Goal: Task Accomplishment & Management: Complete application form

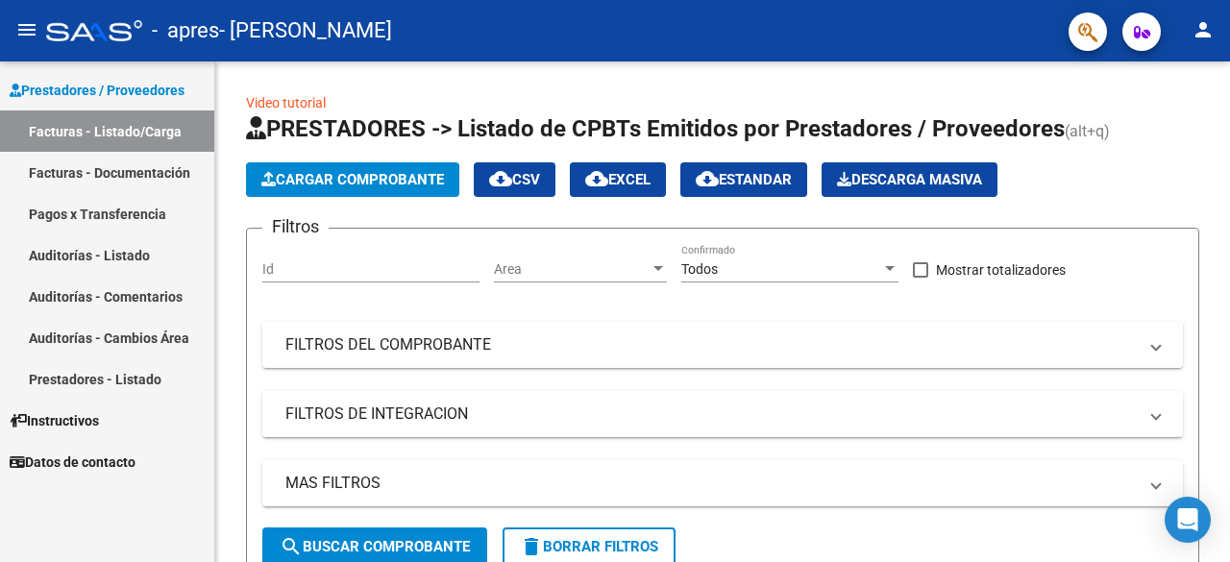
scroll to position [394, 0]
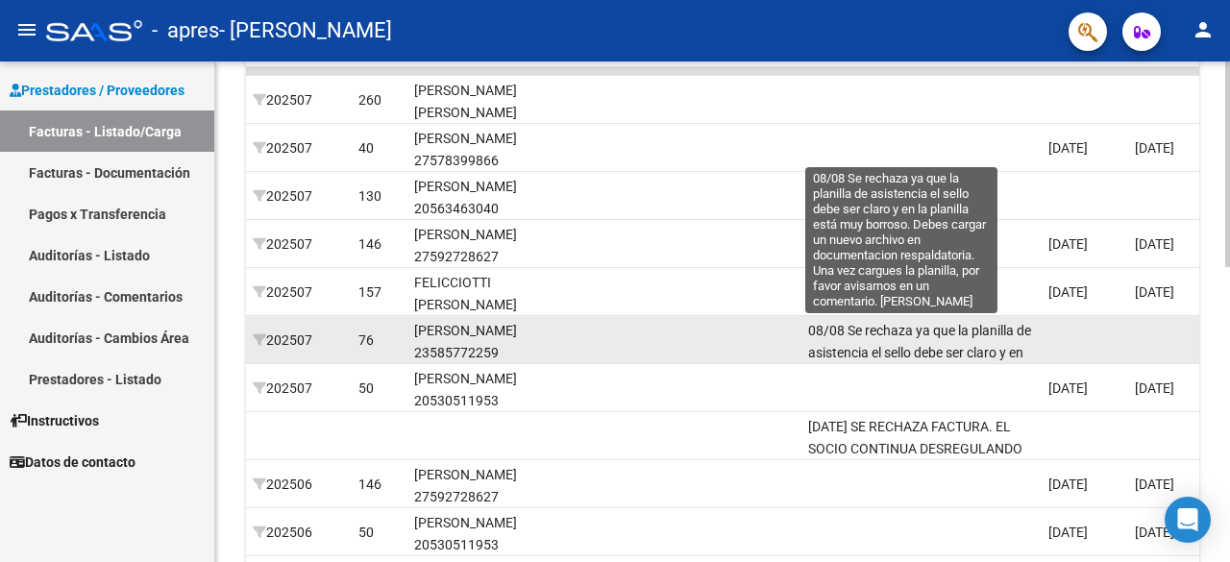
scroll to position [590, 0]
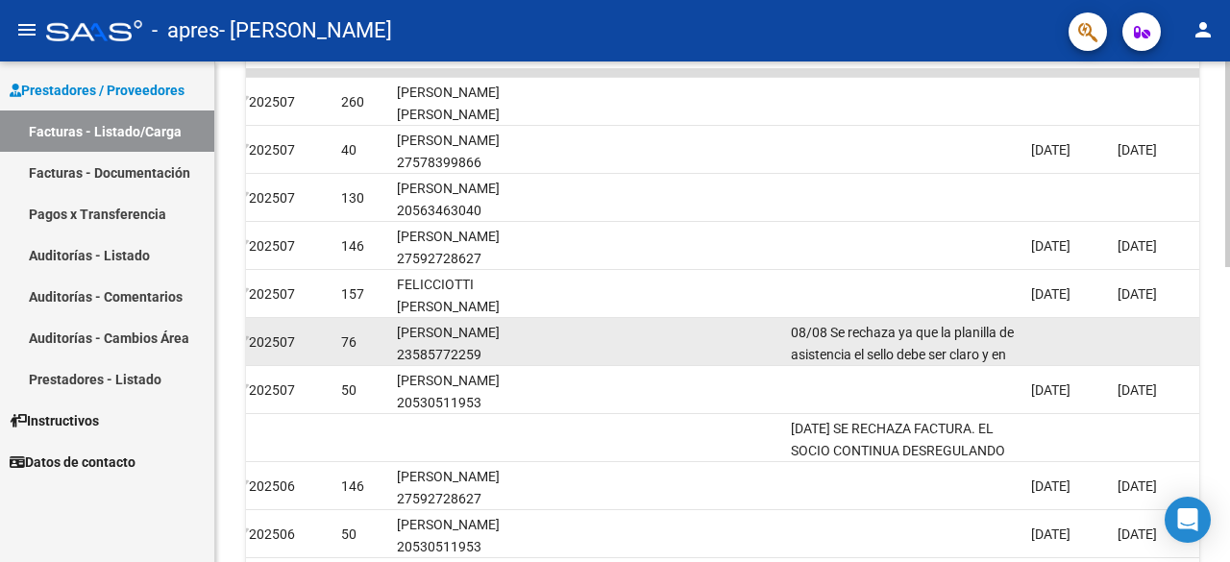
click at [902, 343] on div "08/08 Se rechaza ya que la planilla de asistencia el sello debe ser claro y en …" at bounding box center [903, 342] width 225 height 40
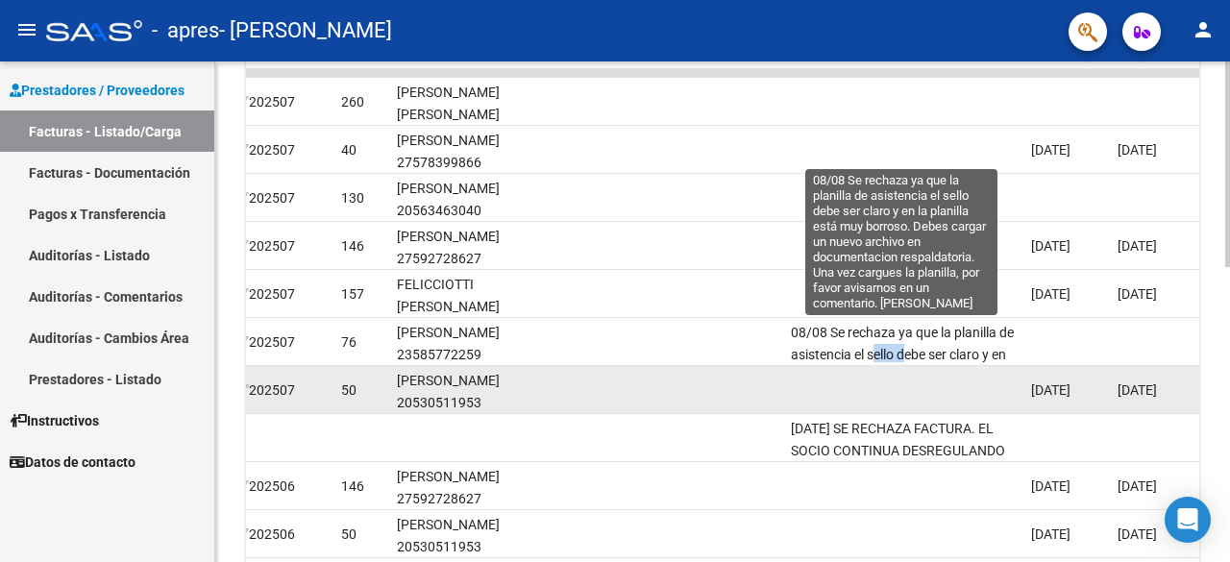
click at [704, 370] on datatable-body-cell at bounding box center [663, 389] width 240 height 47
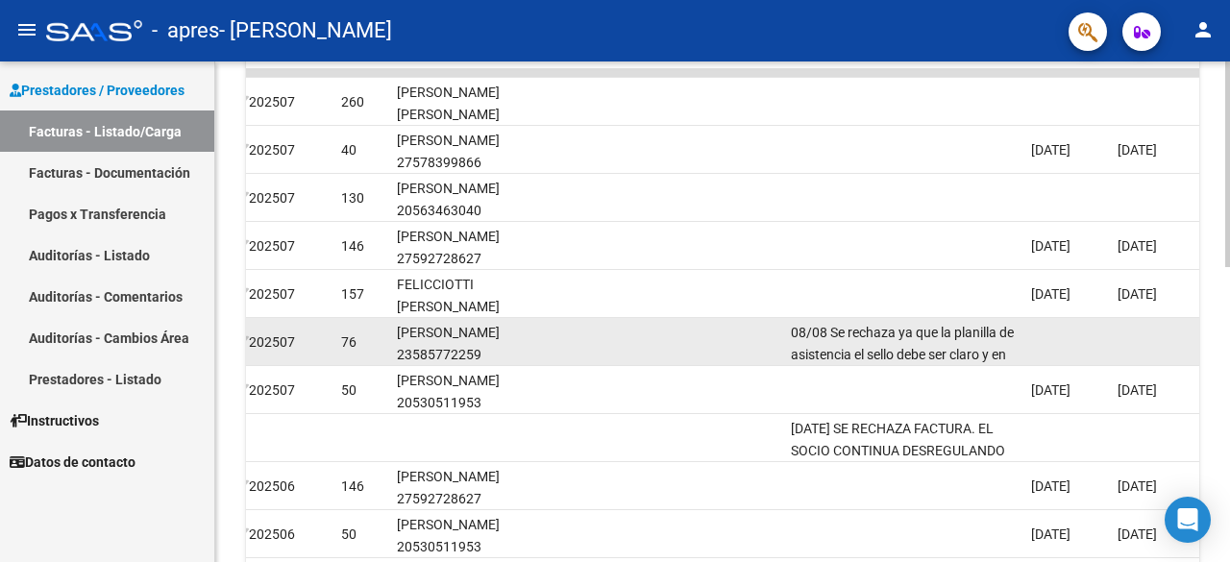
click at [624, 351] on datatable-body-cell at bounding box center [663, 341] width 240 height 47
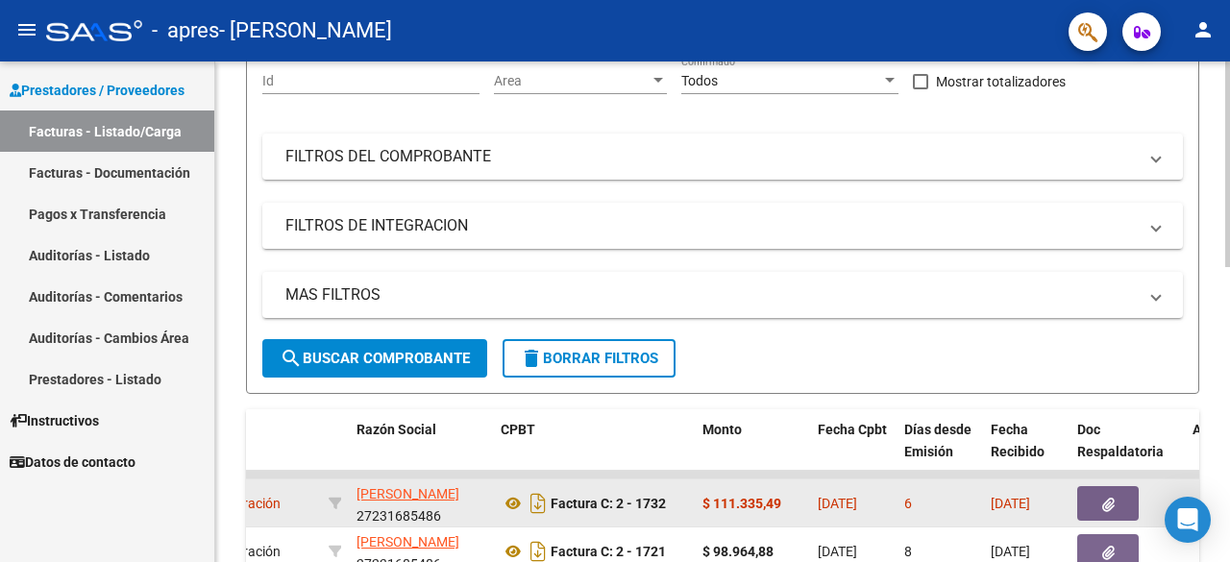
scroll to position [0, 0]
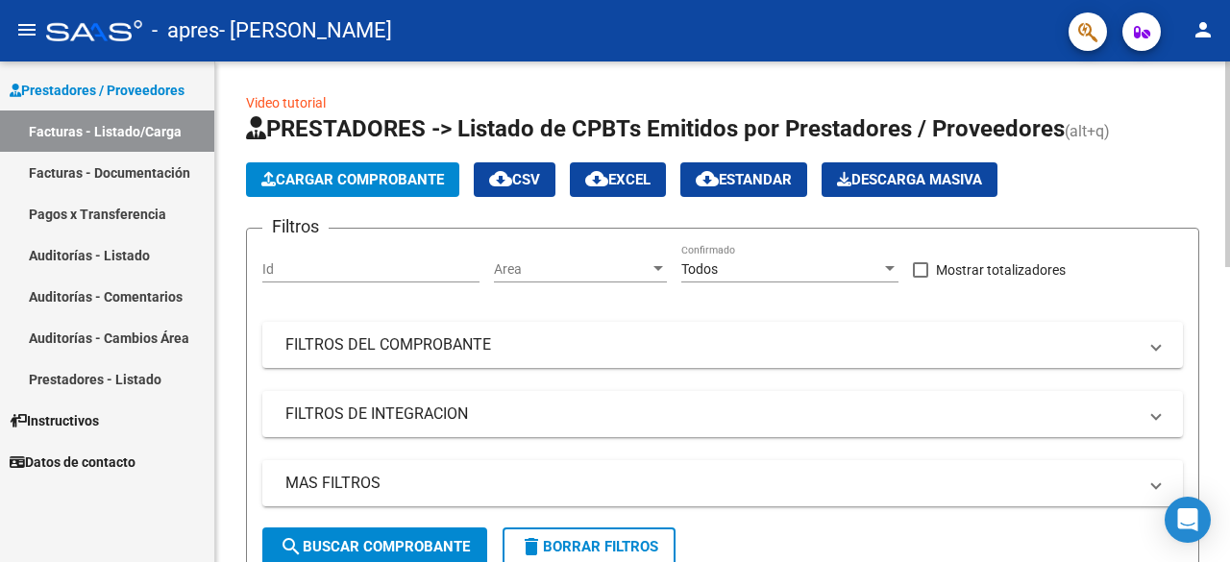
click at [331, 175] on span "Cargar Comprobante" at bounding box center [352, 179] width 183 height 17
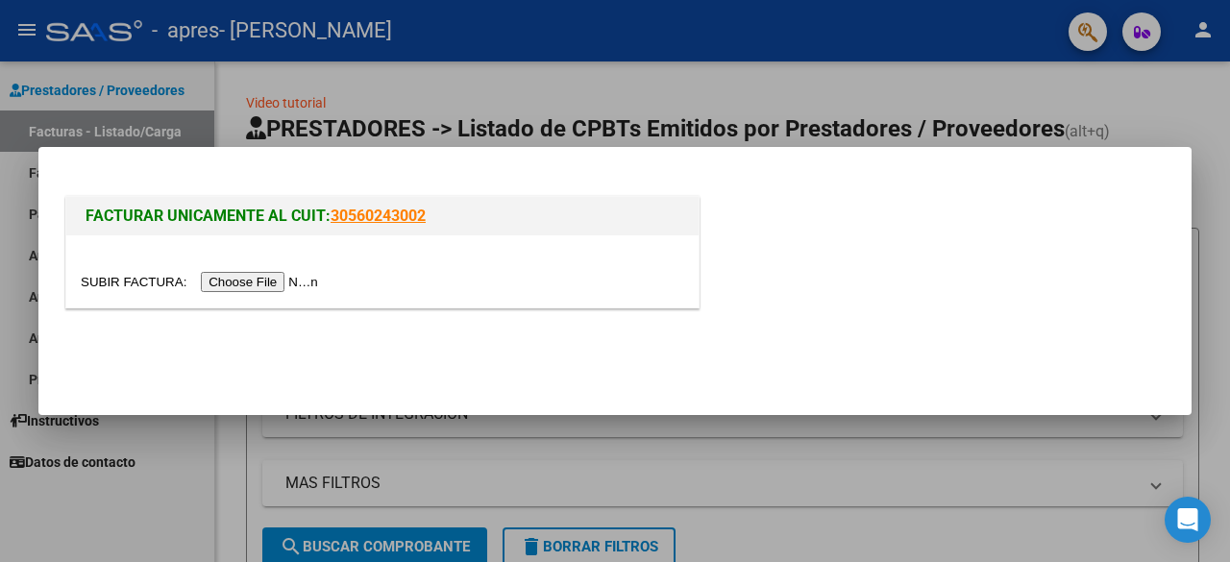
click at [239, 278] on input "file" at bounding box center [202, 282] width 243 height 20
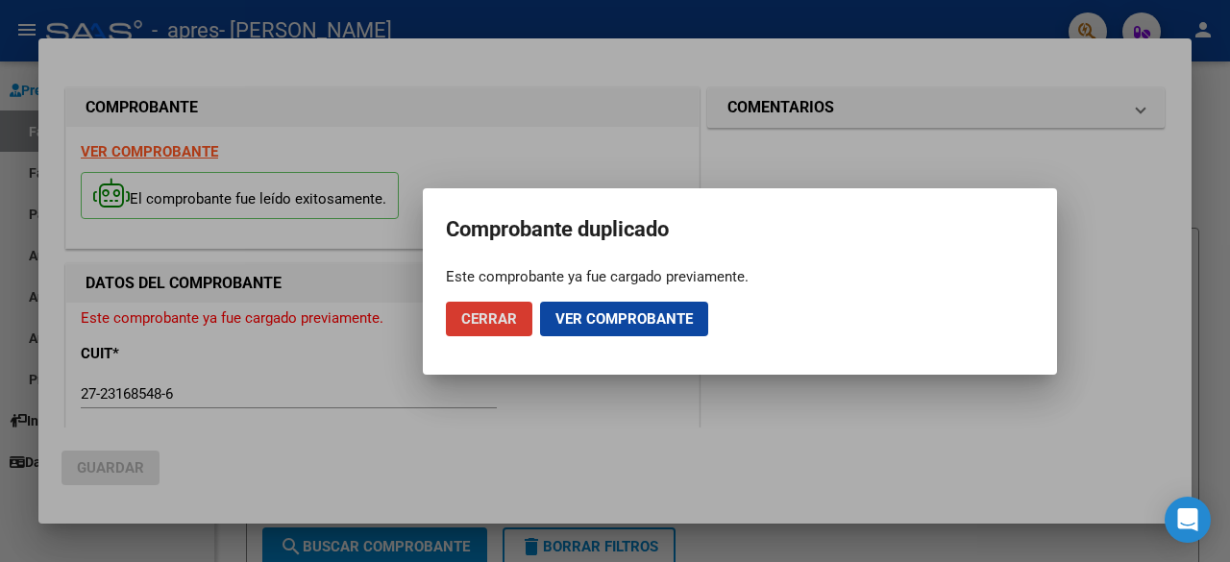
click at [587, 319] on span "Ver comprobante" at bounding box center [624, 318] width 137 height 17
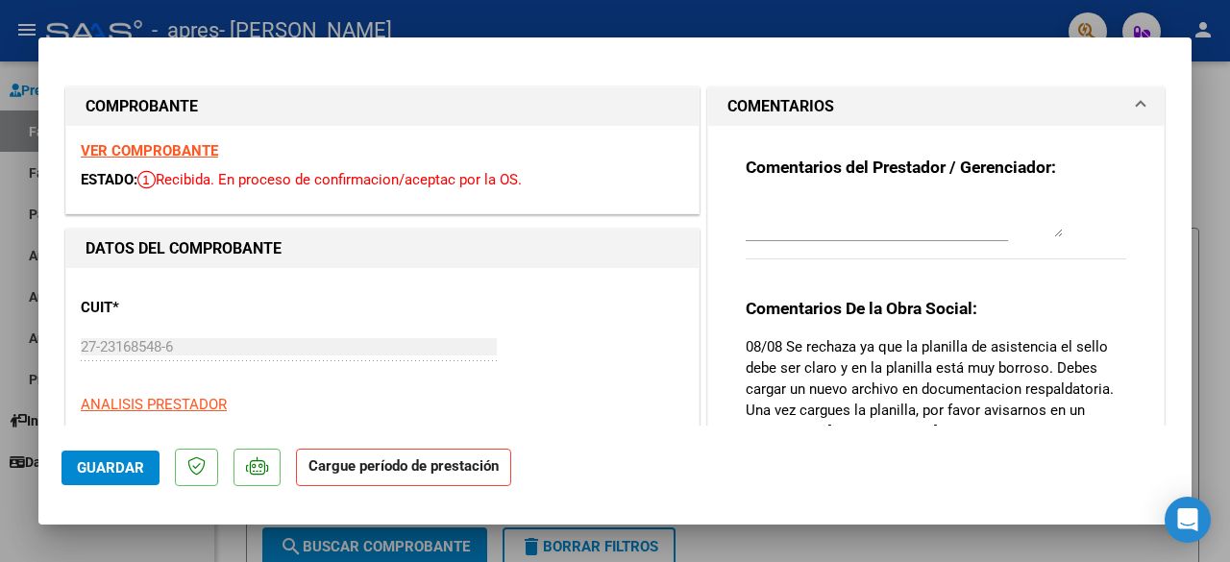
click at [837, 221] on textarea at bounding box center [904, 218] width 317 height 38
click at [1212, 197] on div at bounding box center [615, 281] width 1230 height 562
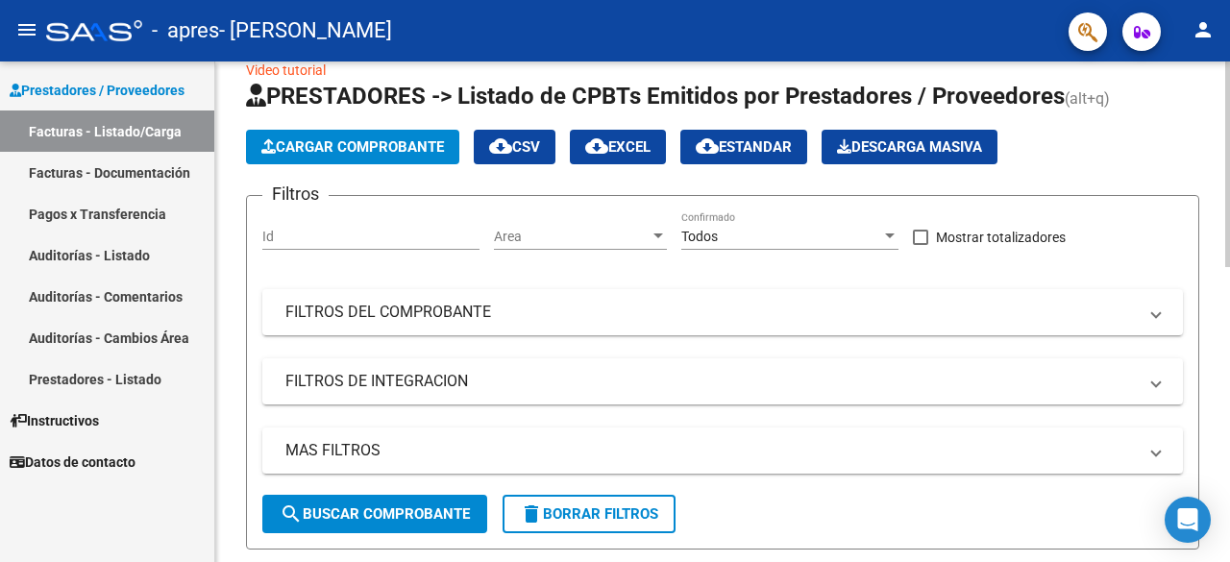
scroll to position [102, 0]
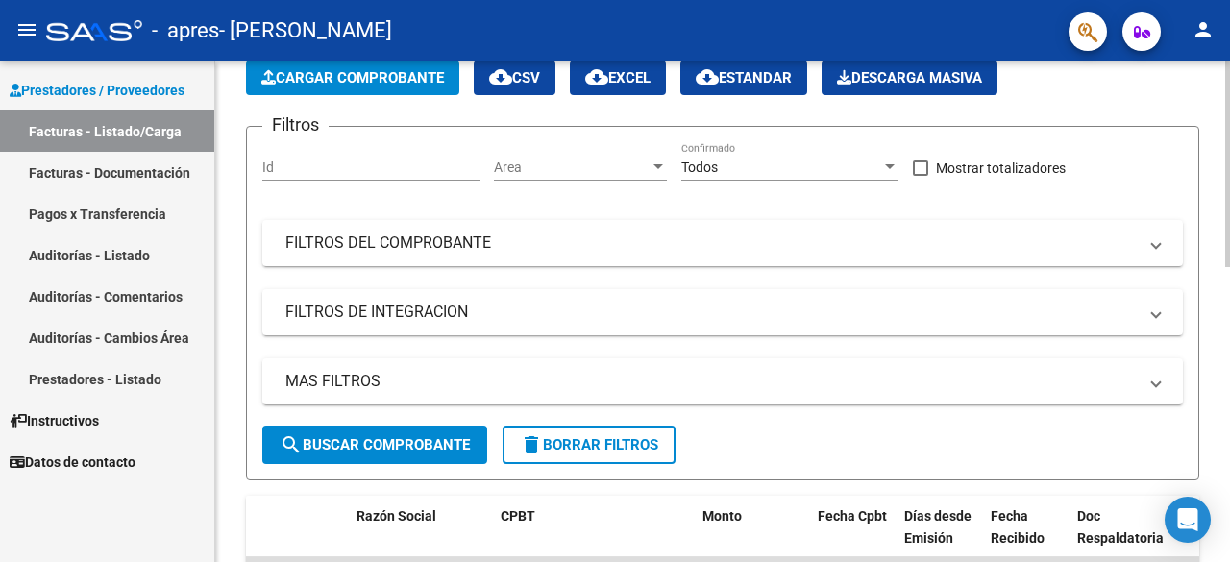
click at [385, 78] on span "Cargar Comprobante" at bounding box center [352, 77] width 183 height 17
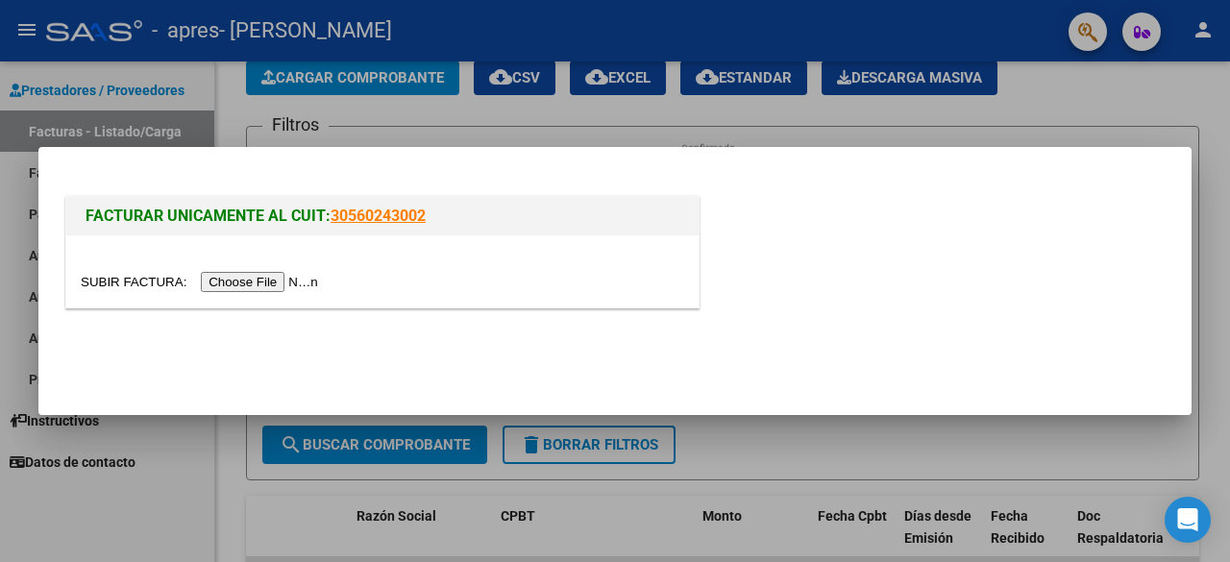
click at [258, 274] on input "file" at bounding box center [202, 282] width 243 height 20
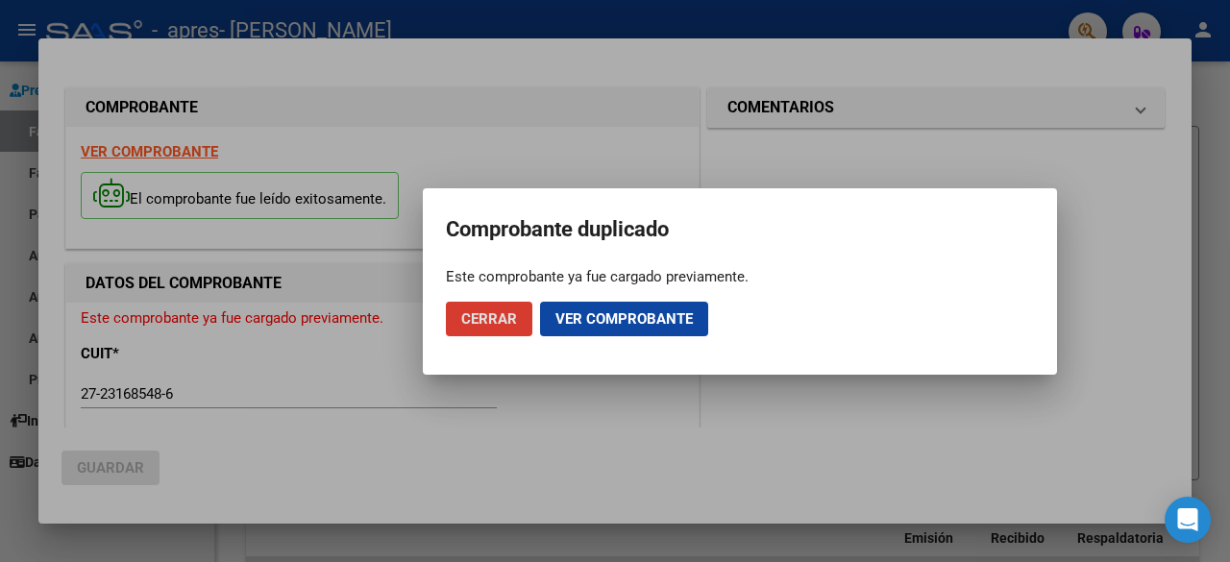
click at [622, 322] on span "Ver comprobante" at bounding box center [624, 318] width 137 height 17
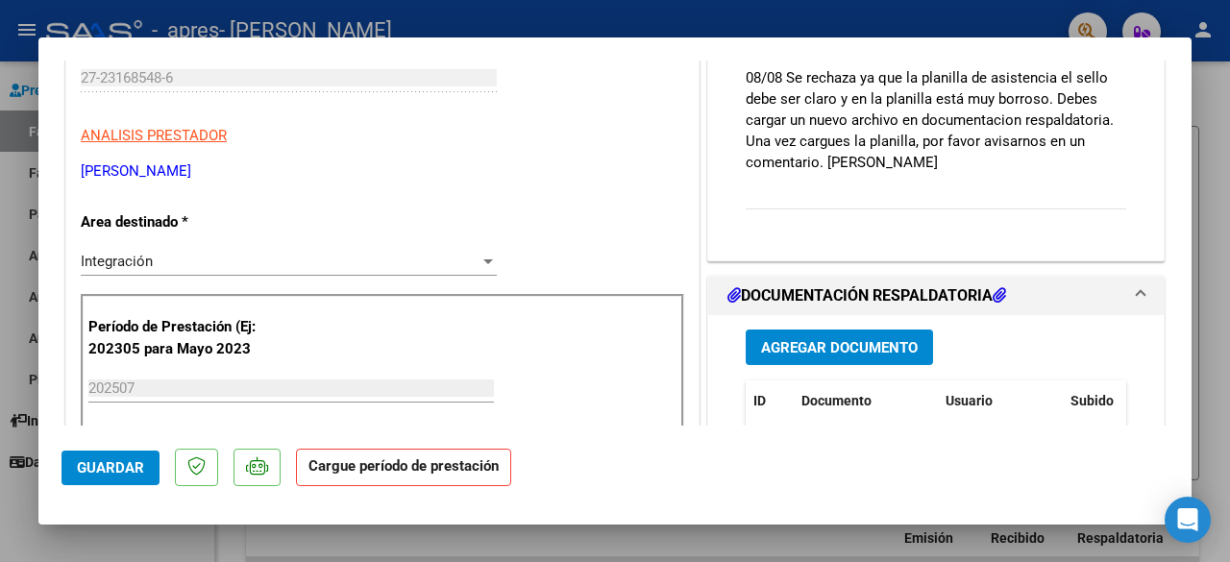
scroll to position [414, 0]
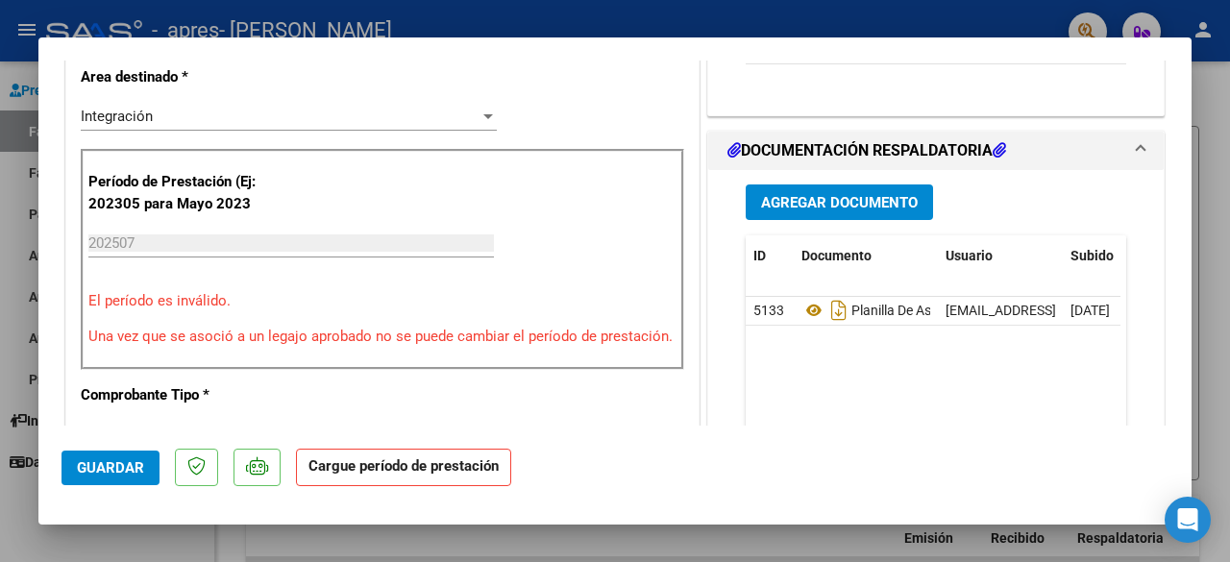
click at [857, 194] on span "Agregar Documento" at bounding box center [839, 202] width 157 height 17
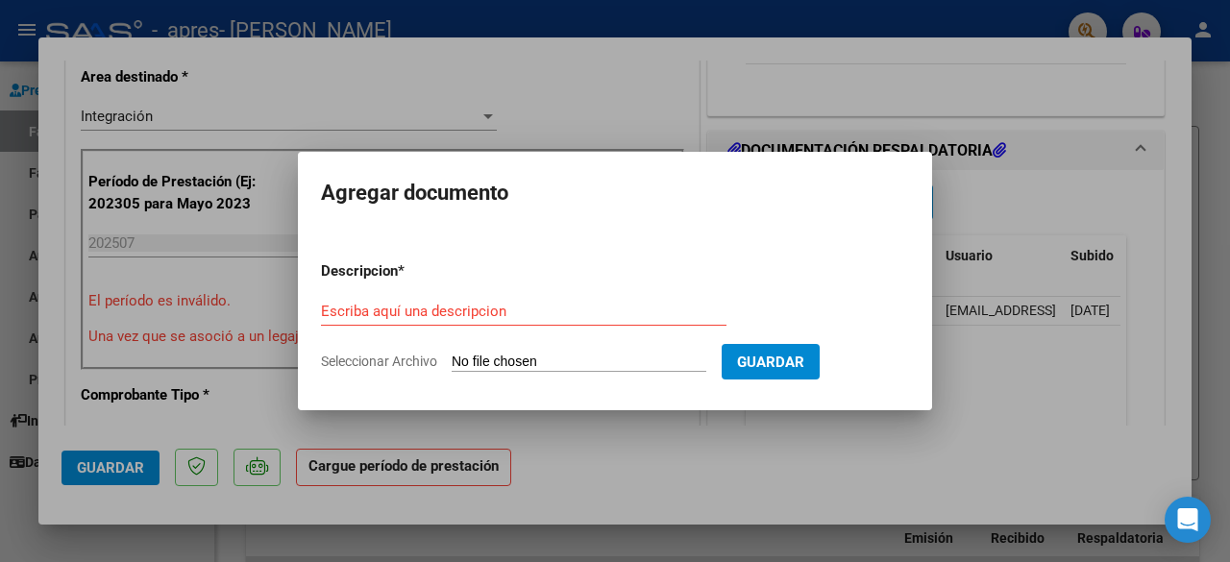
click at [379, 359] on span "Seleccionar Archivo" at bounding box center [379, 361] width 116 height 15
click at [452, 359] on input "Seleccionar Archivo" at bounding box center [579, 363] width 255 height 18
type input "C:\fakepath\CamScanner 12-08-2025 09.11.pdf"
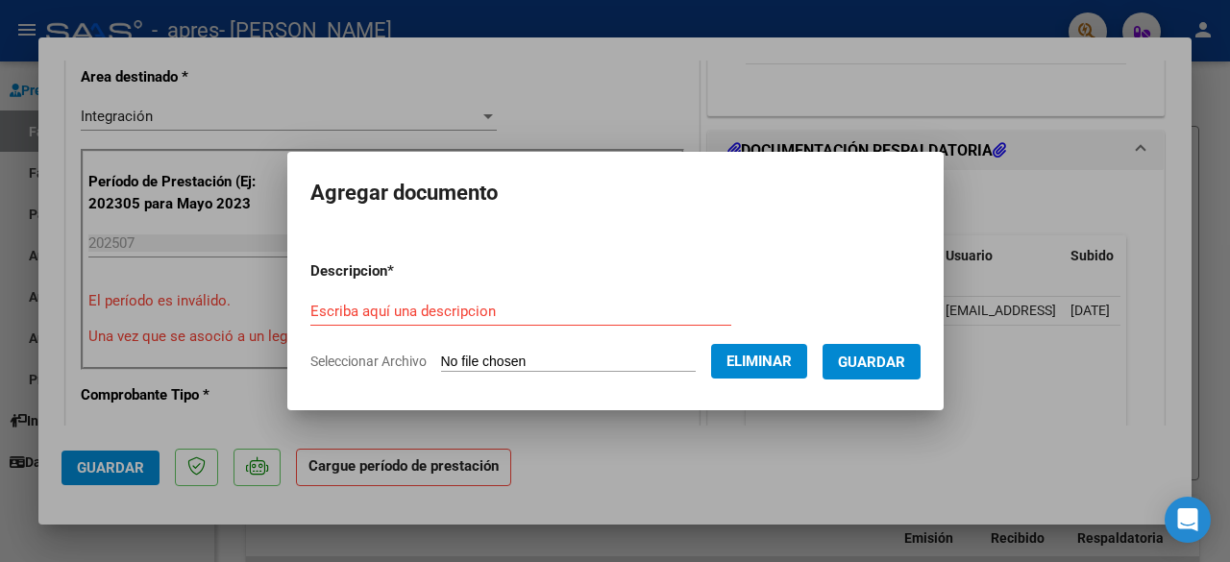
click at [581, 292] on form "Descripcion * Escriba aquí una descripcion Seleccionar Archivo Eliminar Guardar" at bounding box center [615, 316] width 610 height 140
click at [457, 315] on input "Escriba aquí una descripcion" at bounding box center [520, 311] width 421 height 17
type input "Planilla de Asistencia nueva"
click at [857, 349] on button "Guardar" at bounding box center [872, 362] width 98 height 36
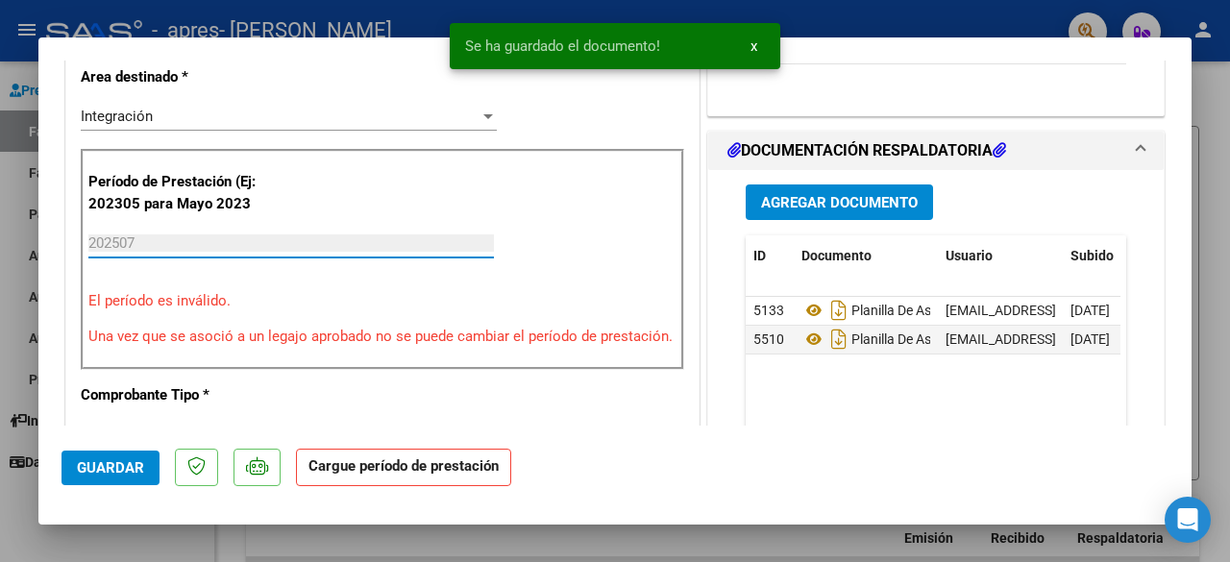
click at [192, 237] on input "202507" at bounding box center [291, 243] width 406 height 17
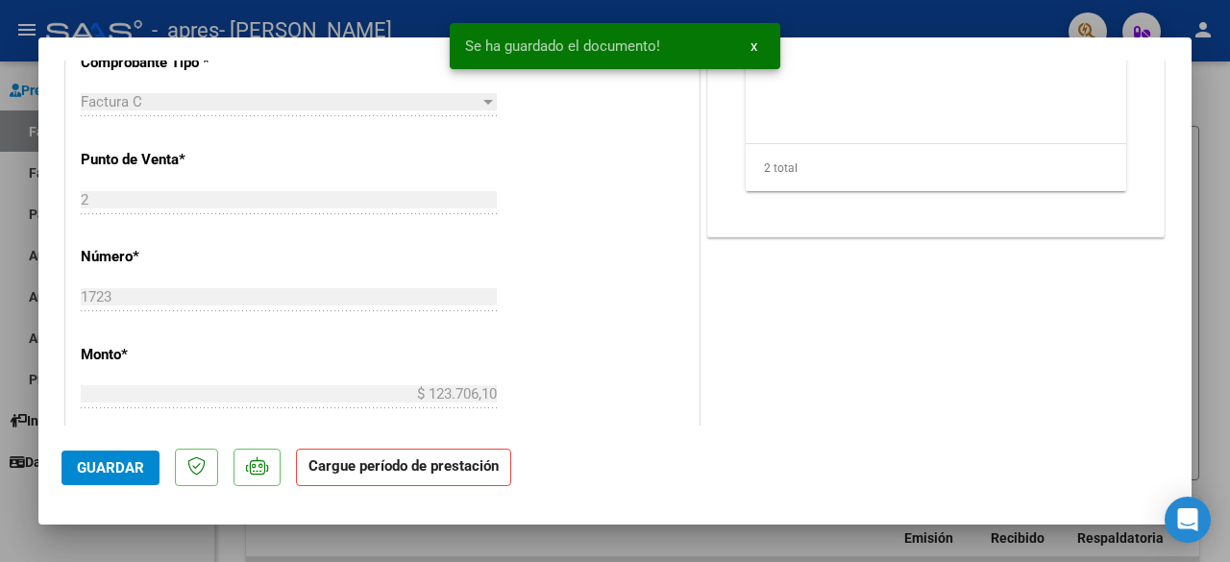
scroll to position [758, 0]
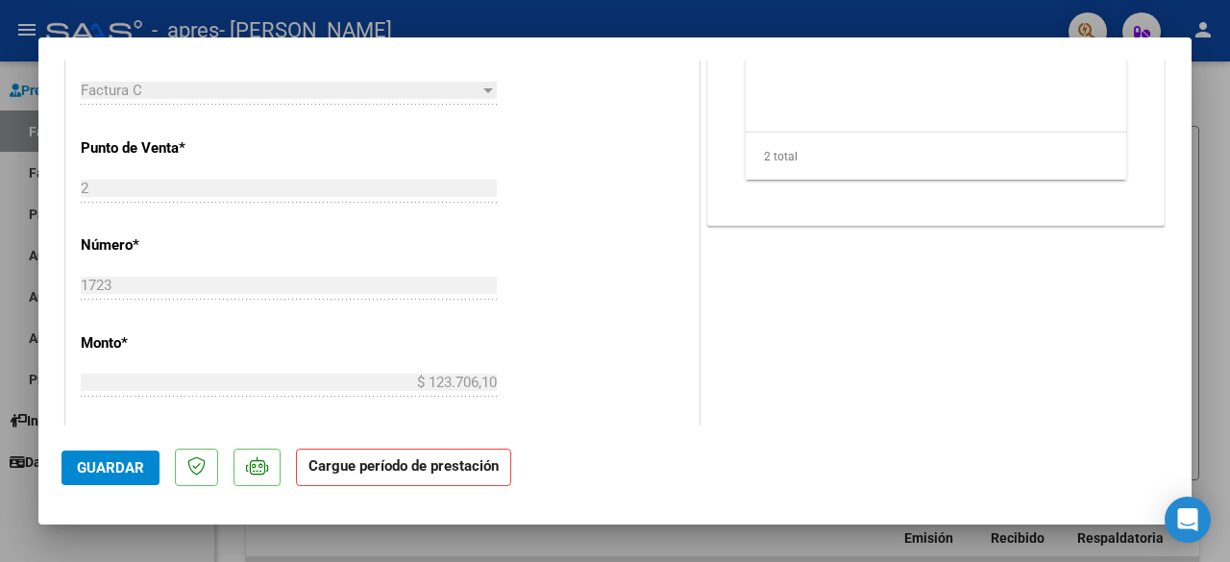
click at [350, 467] on strong "Cargue período de prestación" at bounding box center [403, 467] width 215 height 37
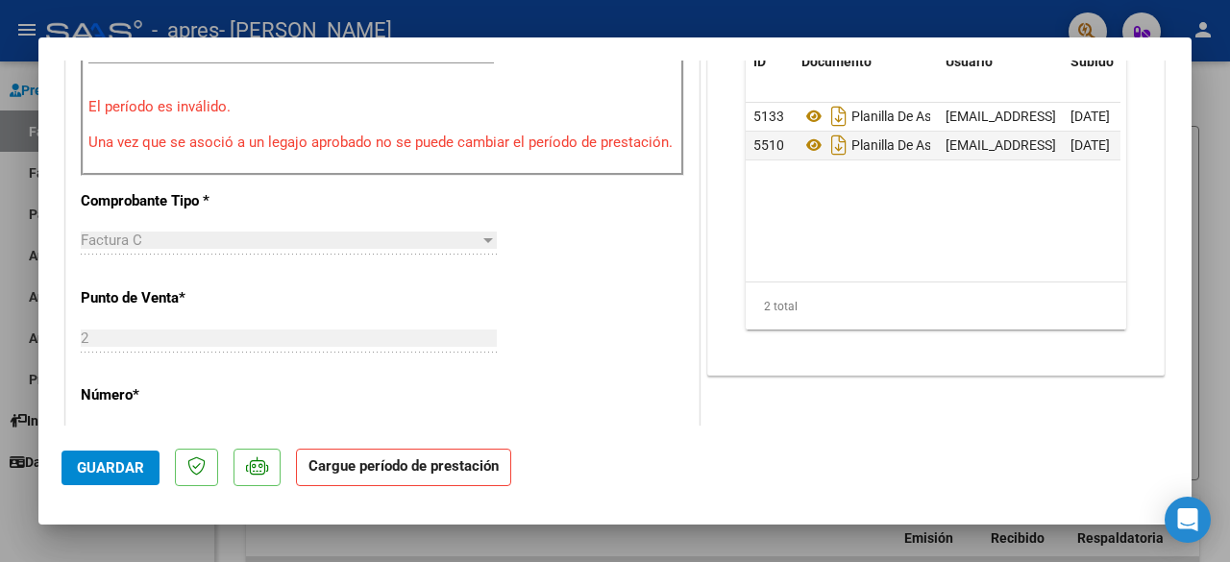
scroll to position [434, 0]
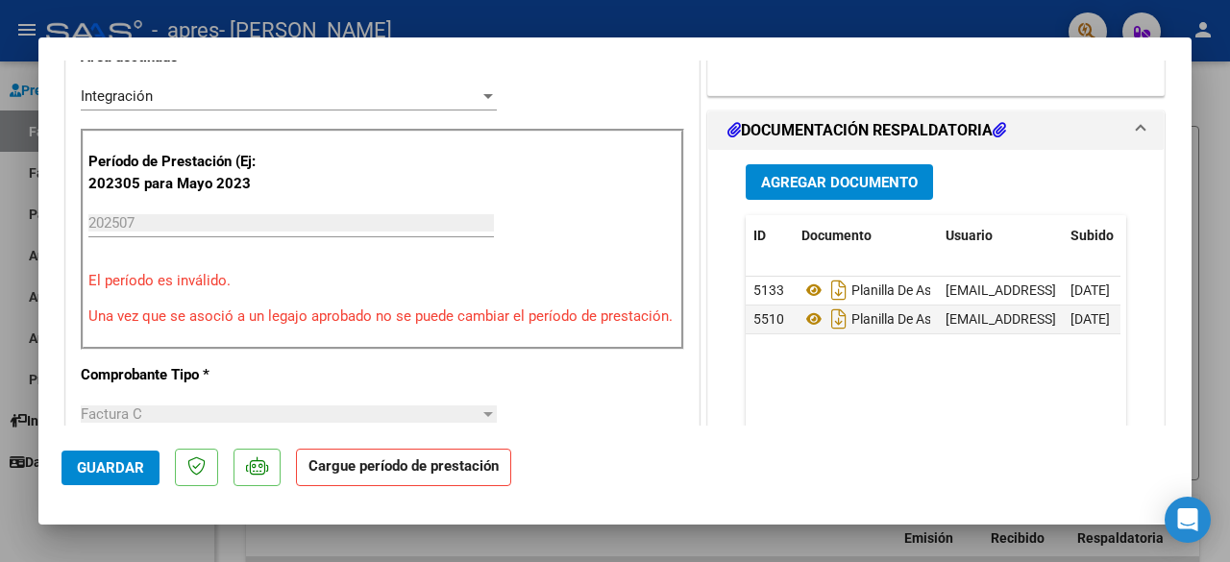
click at [255, 307] on p "Una vez que se asoció a un legajo aprobado no se puede cambiar el período de pr…" at bounding box center [382, 317] width 588 height 22
click at [179, 225] on input "202507" at bounding box center [291, 222] width 406 height 17
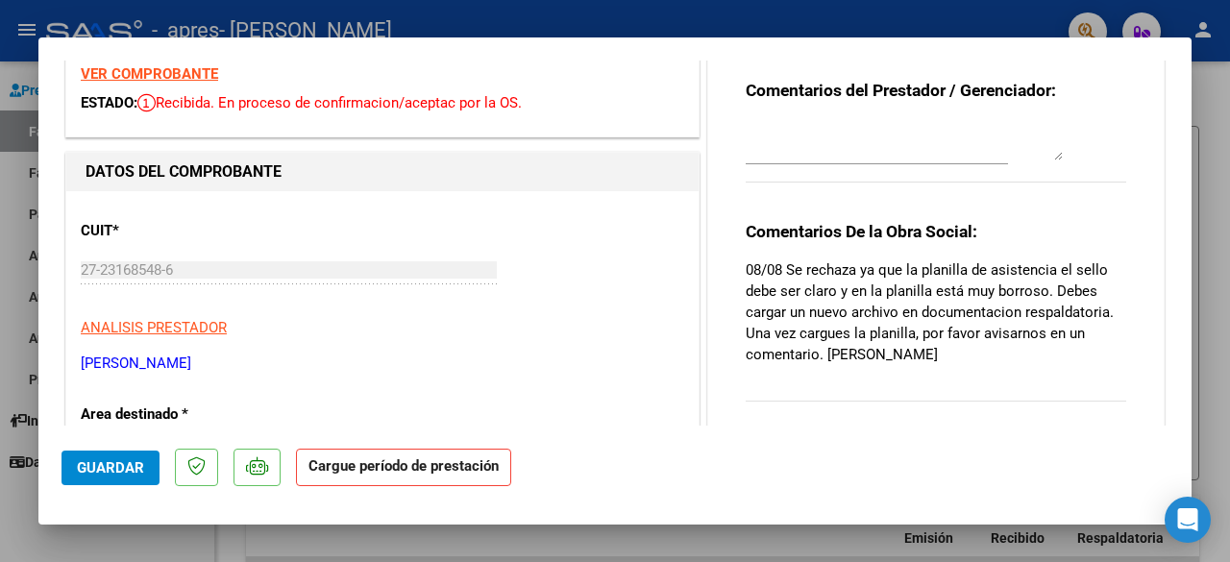
scroll to position [0, 0]
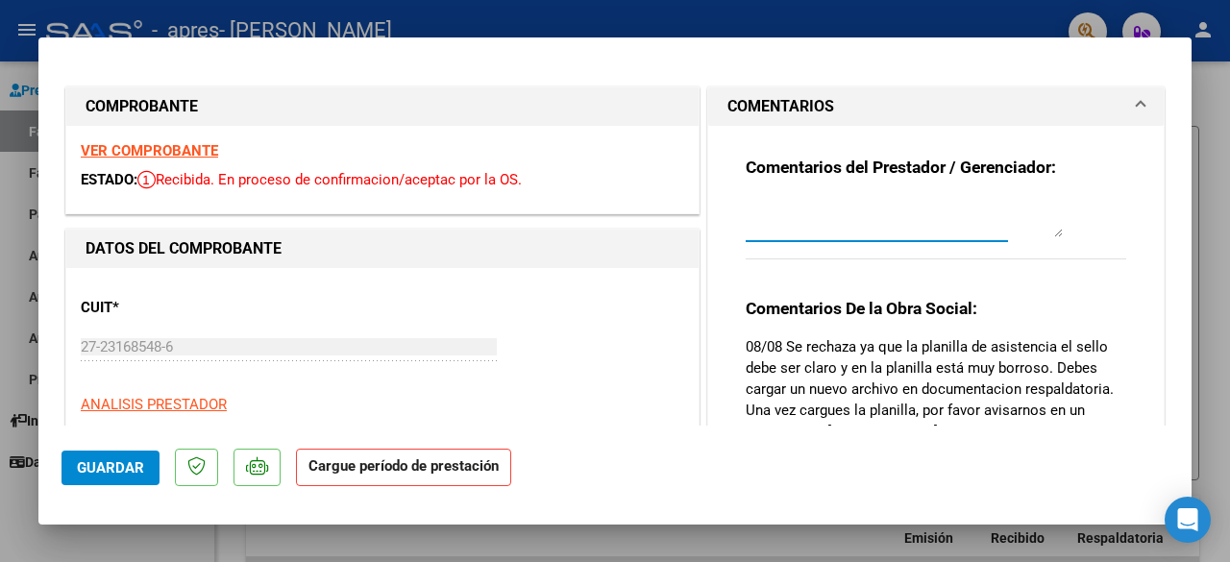
click at [893, 222] on textarea at bounding box center [904, 218] width 317 height 38
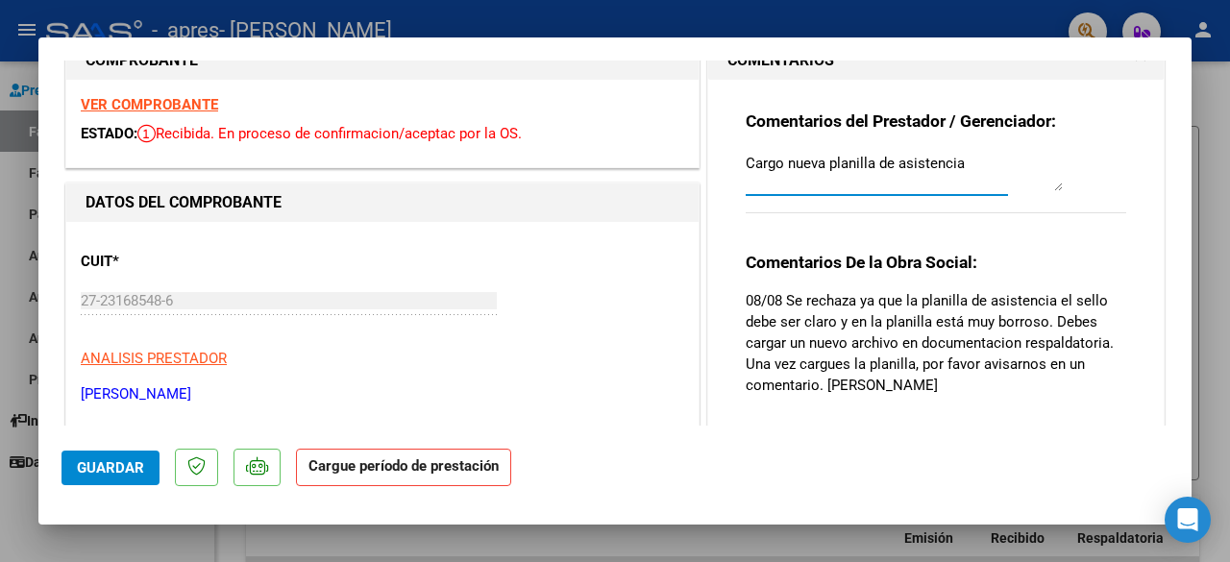
click at [597, 316] on div "CUIT * 27-23168548-6 Ingresar CUIT ANALISIS PRESTADOR ANTONIO MARIA VERONICA AR…" at bounding box center [383, 320] width 604 height 169
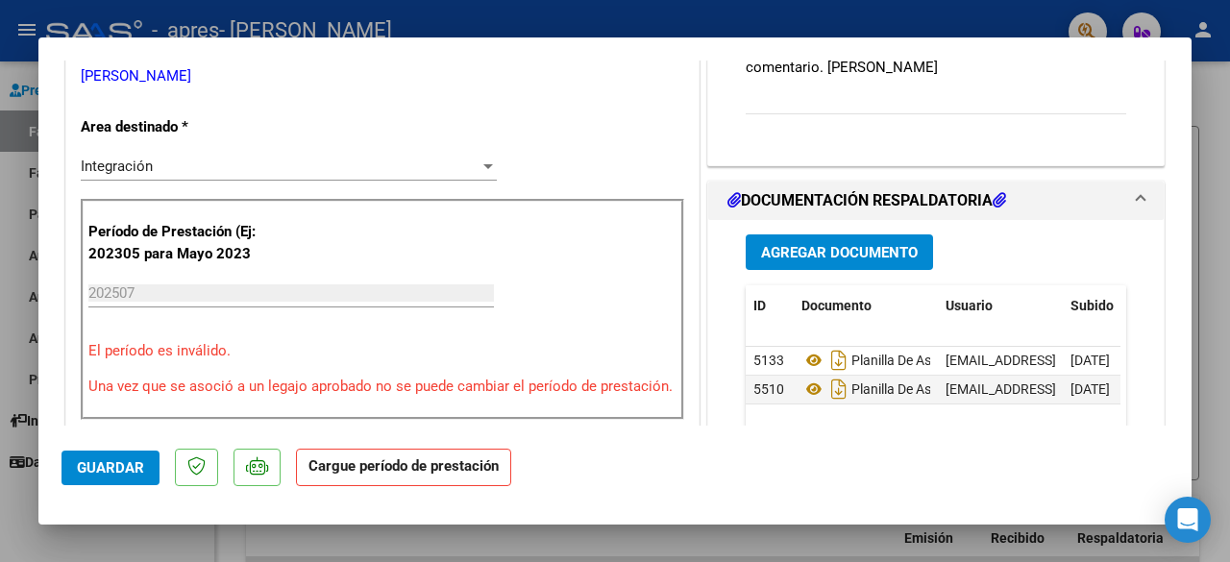
scroll to position [416, 0]
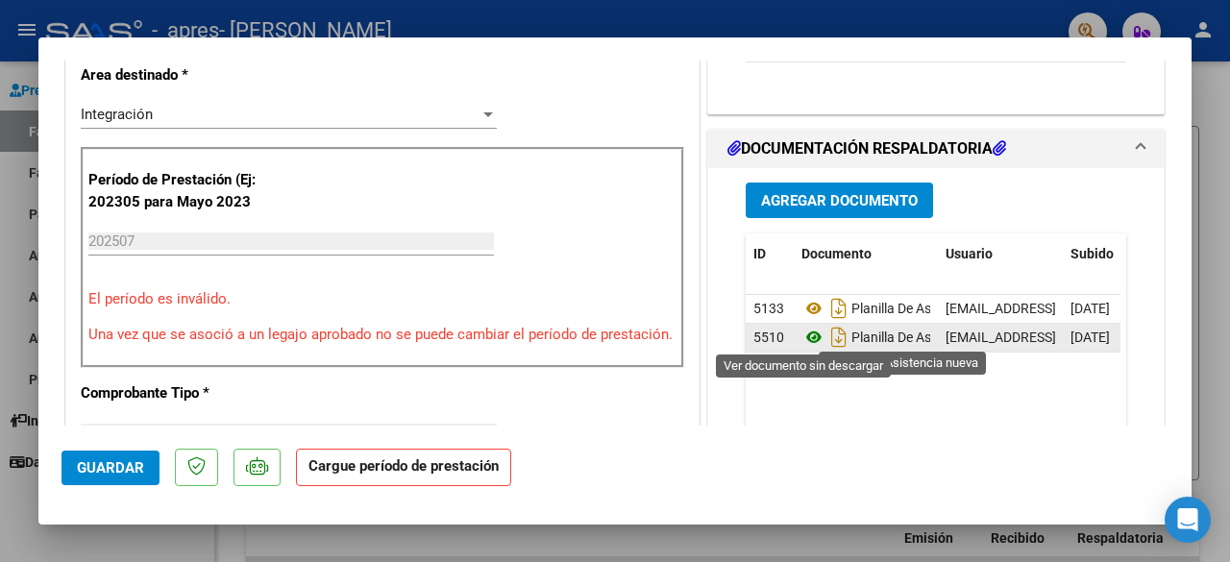
click at [804, 334] on icon at bounding box center [814, 337] width 25 height 23
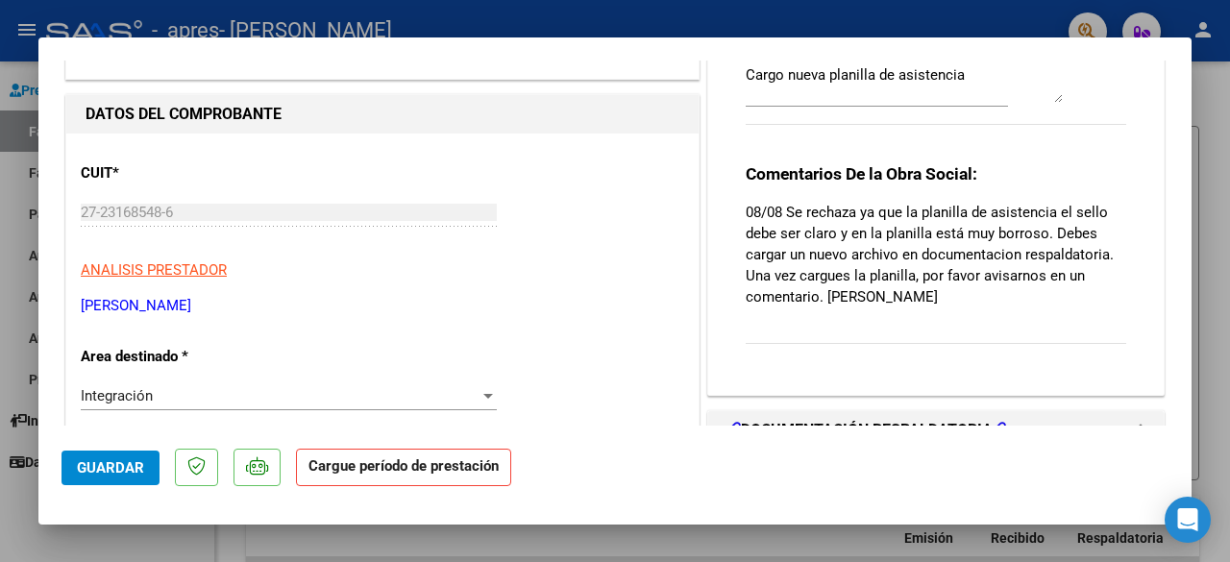
scroll to position [55, 0]
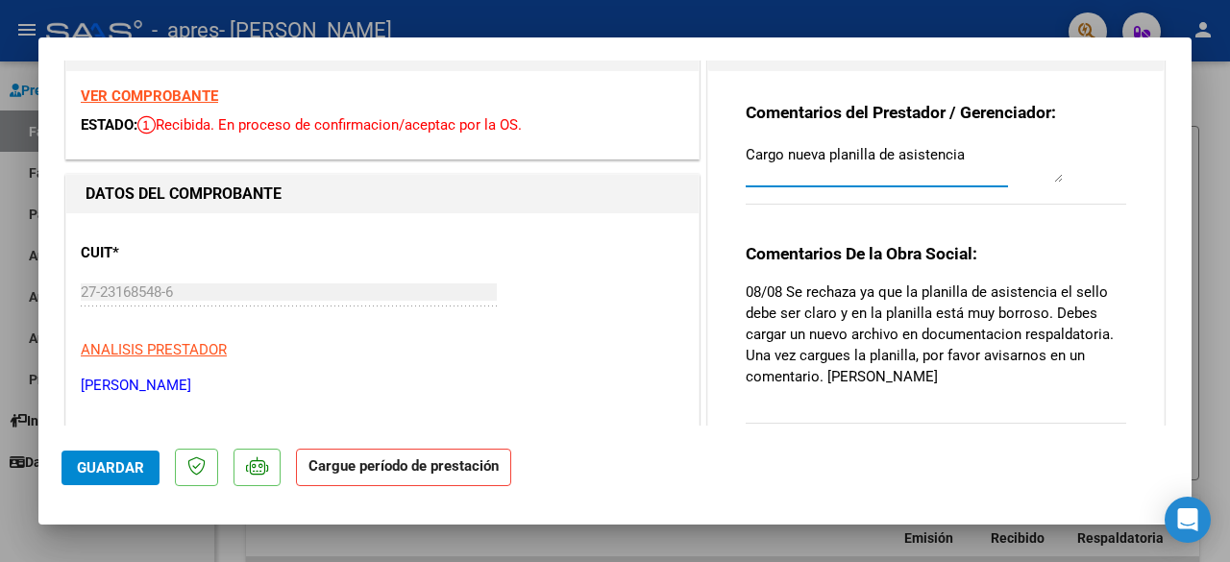
click at [817, 158] on textarea "Cargo nueva planilla de asistencia" at bounding box center [904, 163] width 317 height 38
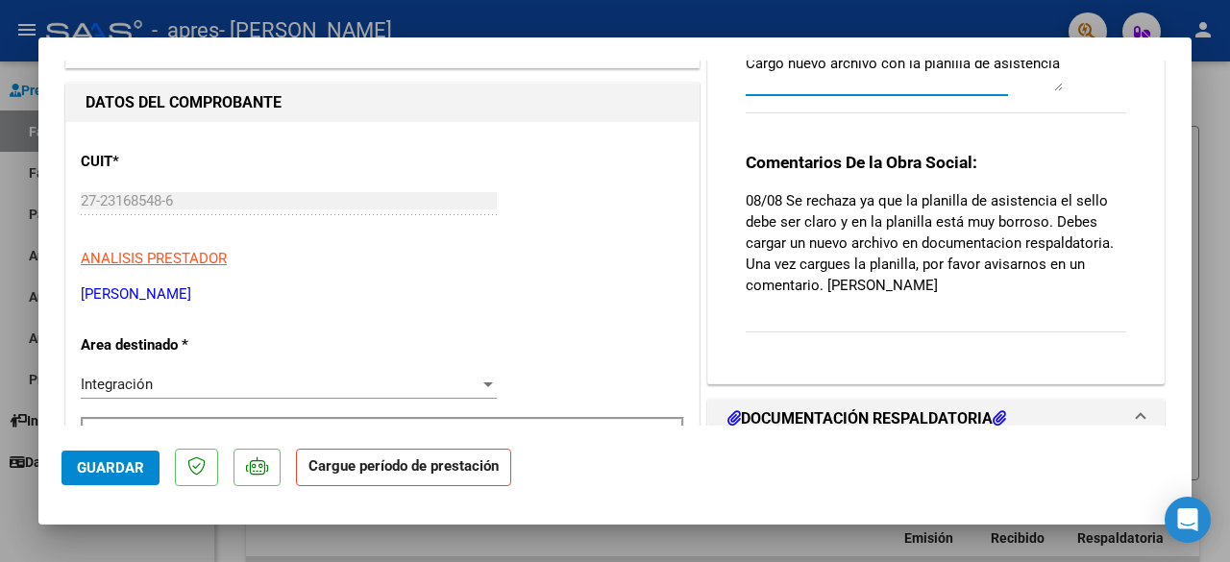
scroll to position [0, 0]
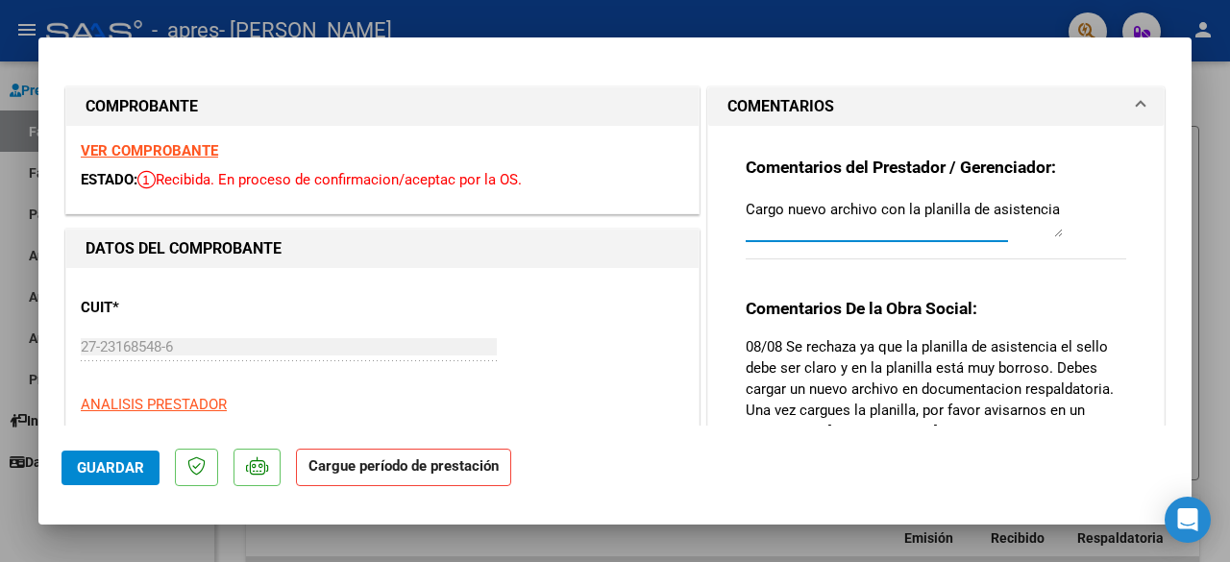
type textarea "Cargo nuevo archivo con la planilla de asistencia"
click at [102, 462] on span "Guardar" at bounding box center [110, 467] width 67 height 17
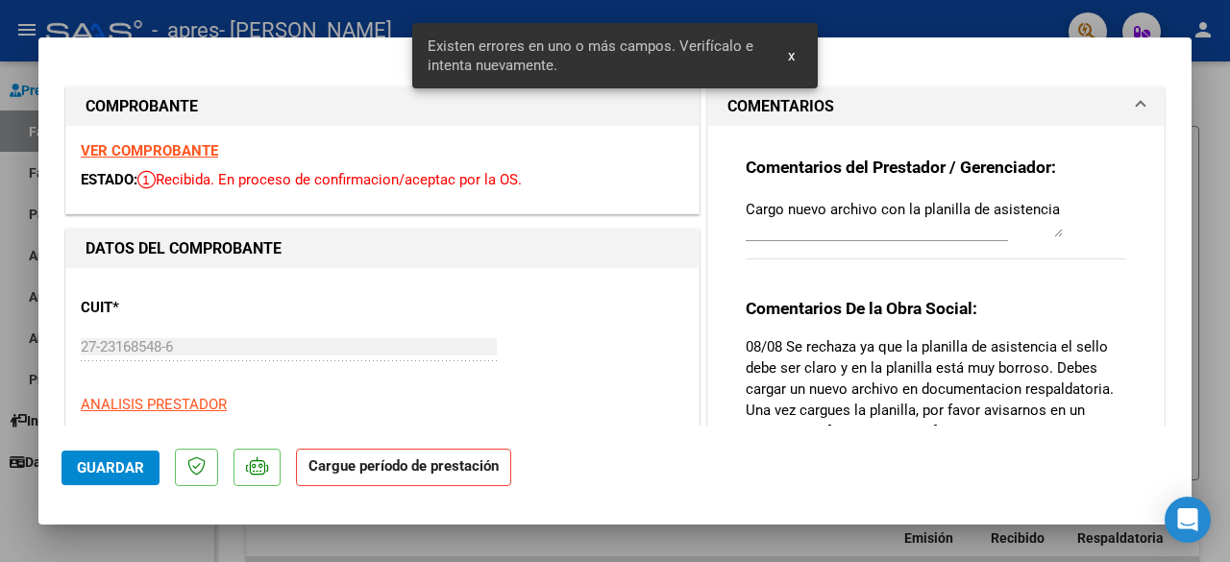
scroll to position [392, 0]
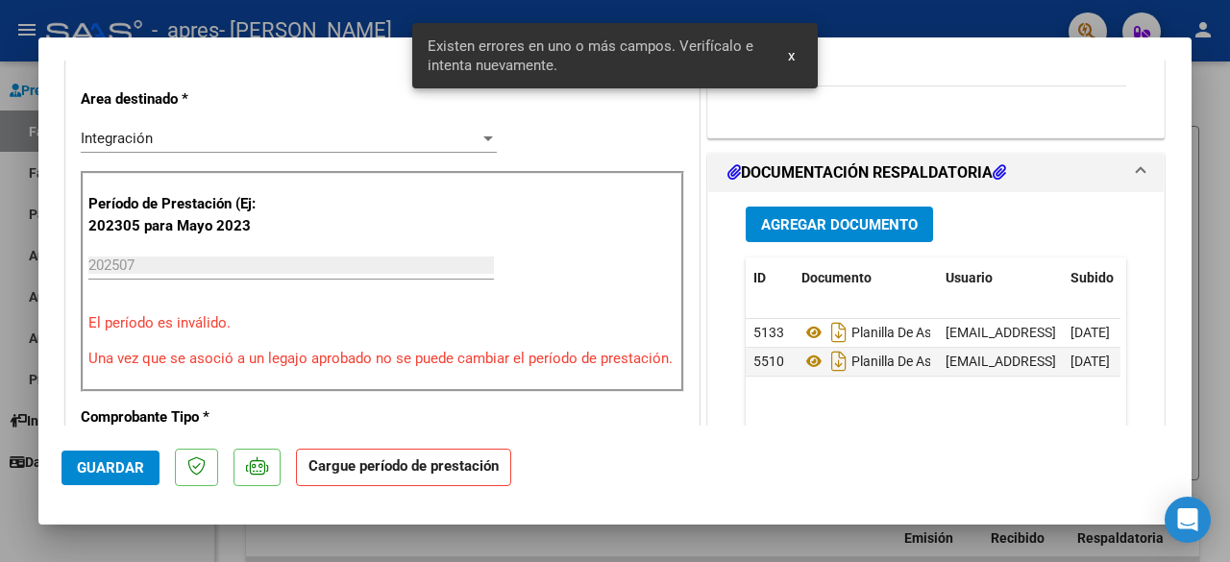
click at [177, 258] on input "202507" at bounding box center [291, 265] width 406 height 17
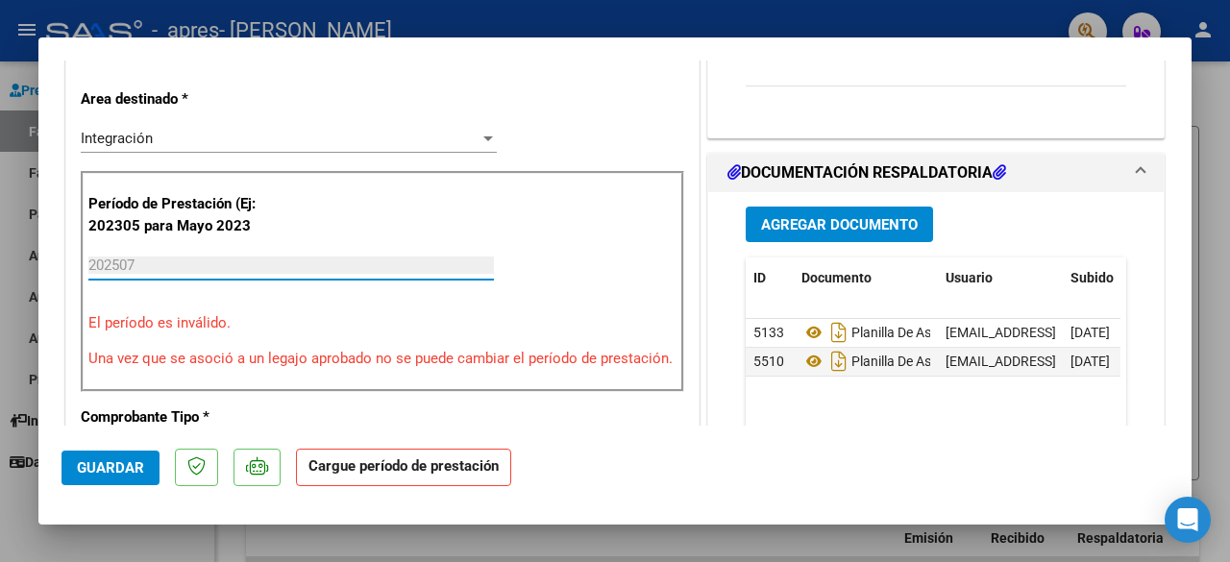
click at [260, 377] on div "Período de Prestación (Ej: 202305 para Mayo 2023 202507 Ingrese el Período de P…" at bounding box center [383, 281] width 604 height 221
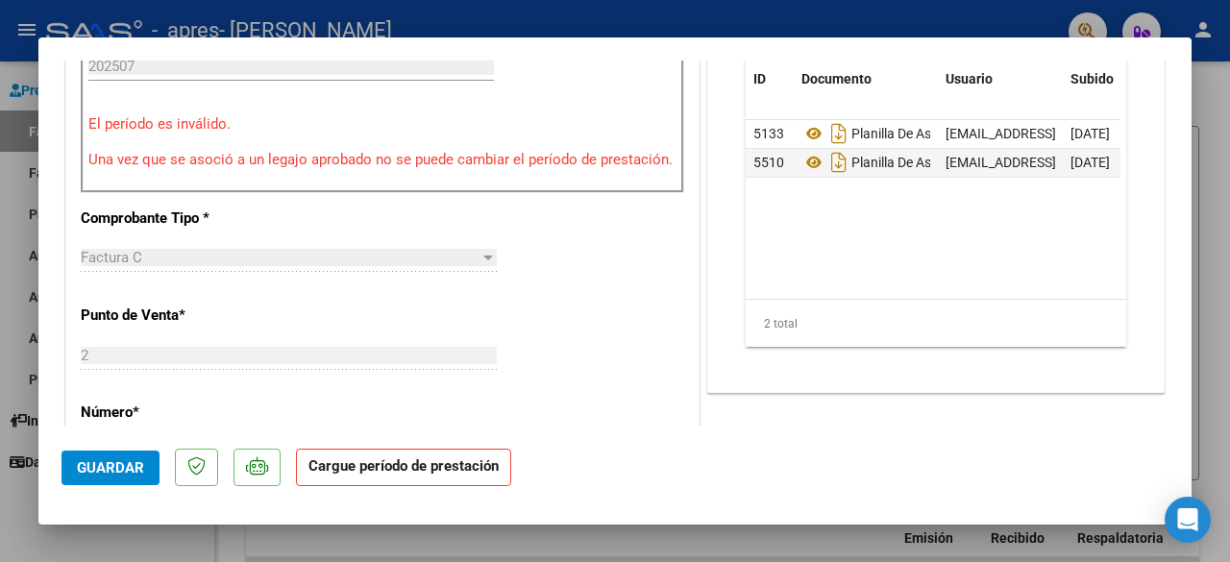
scroll to position [495, 0]
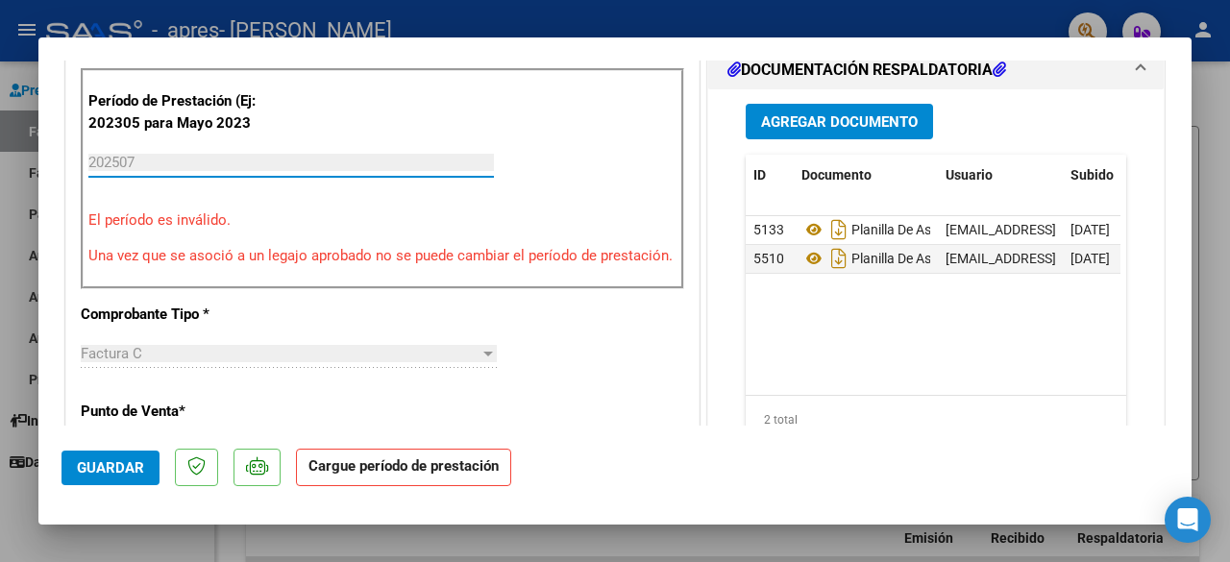
click at [106, 161] on input "202507" at bounding box center [291, 162] width 406 height 17
drag, startPoint x: 111, startPoint y: 161, endPoint x: 184, endPoint y: 161, distance: 72.1
click at [184, 161] on input "202507" at bounding box center [291, 162] width 406 height 17
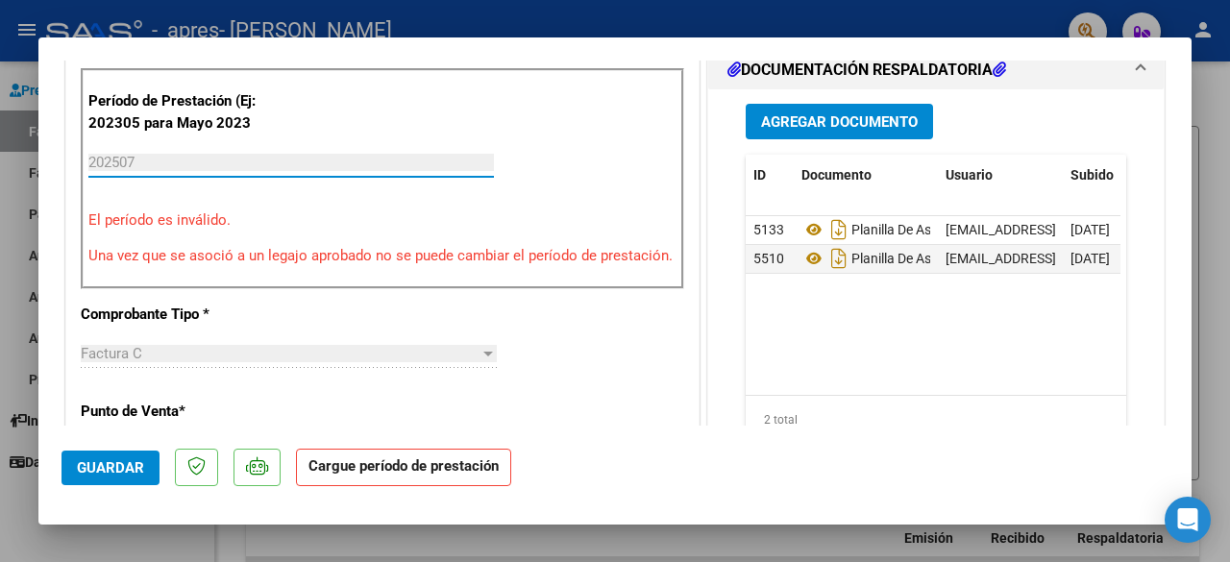
click at [97, 470] on span "Guardar" at bounding box center [110, 467] width 67 height 17
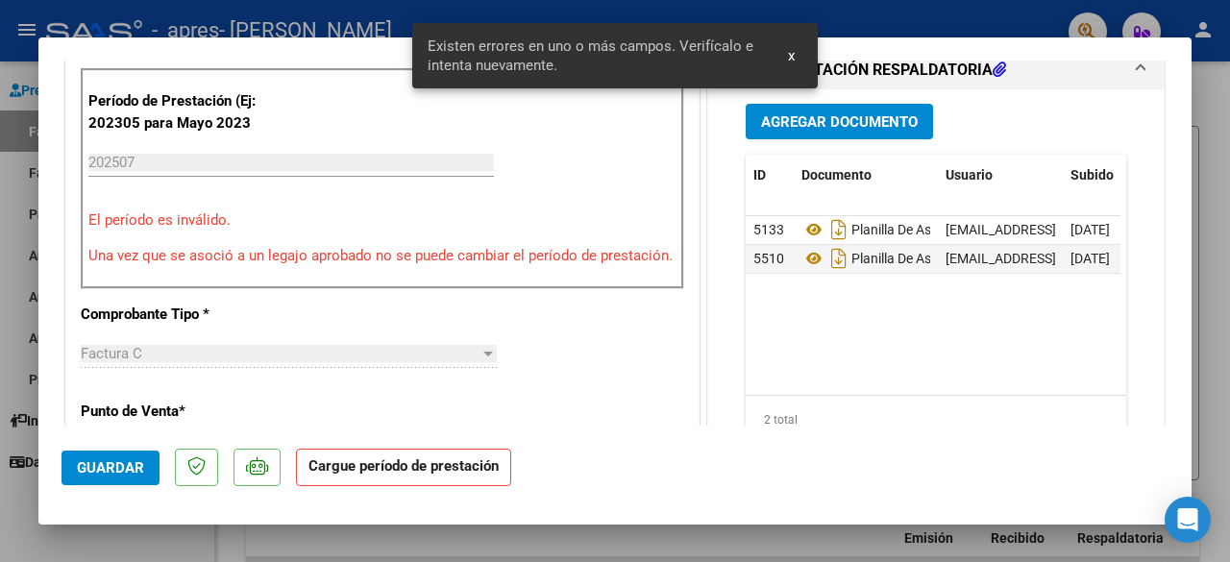
scroll to position [392, 0]
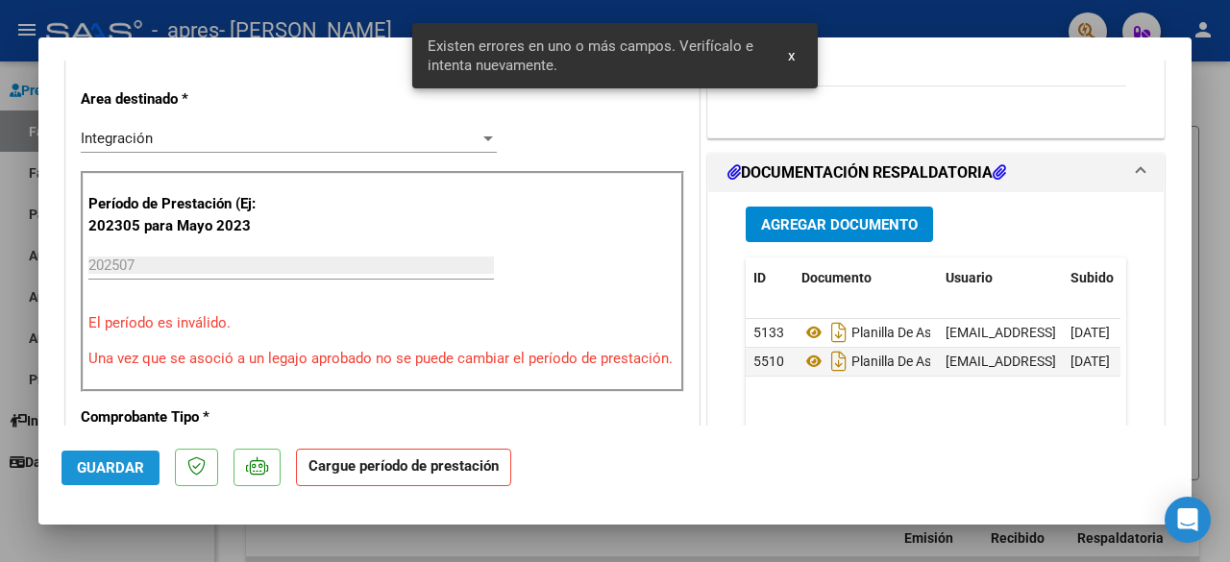
click at [111, 473] on span "Guardar" at bounding box center [110, 467] width 67 height 17
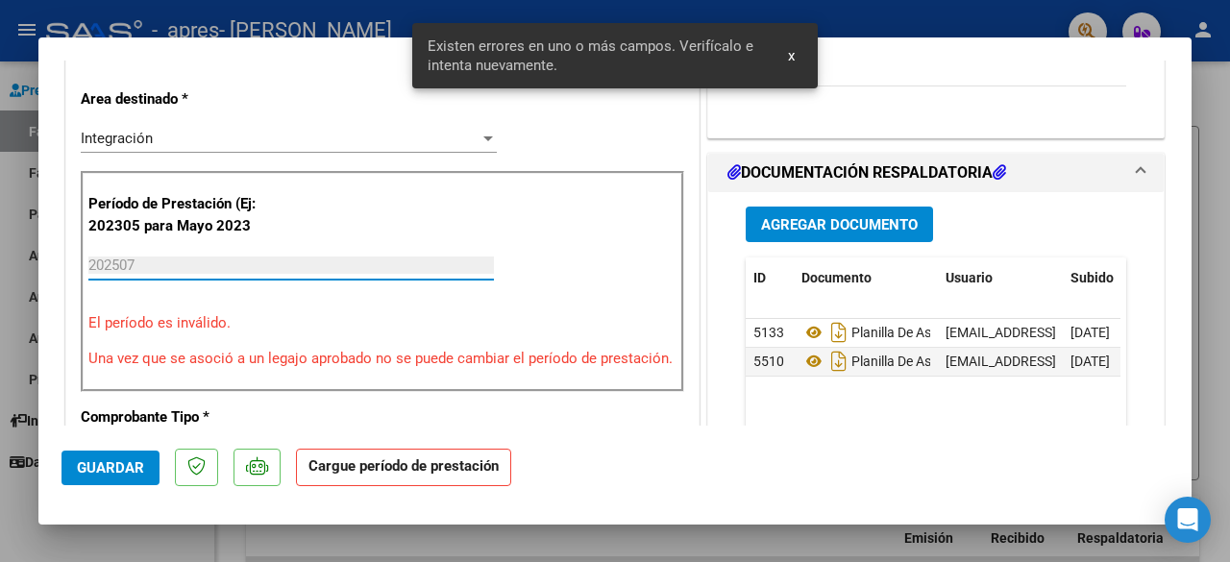
click at [205, 264] on input "202507" at bounding box center [291, 265] width 406 height 17
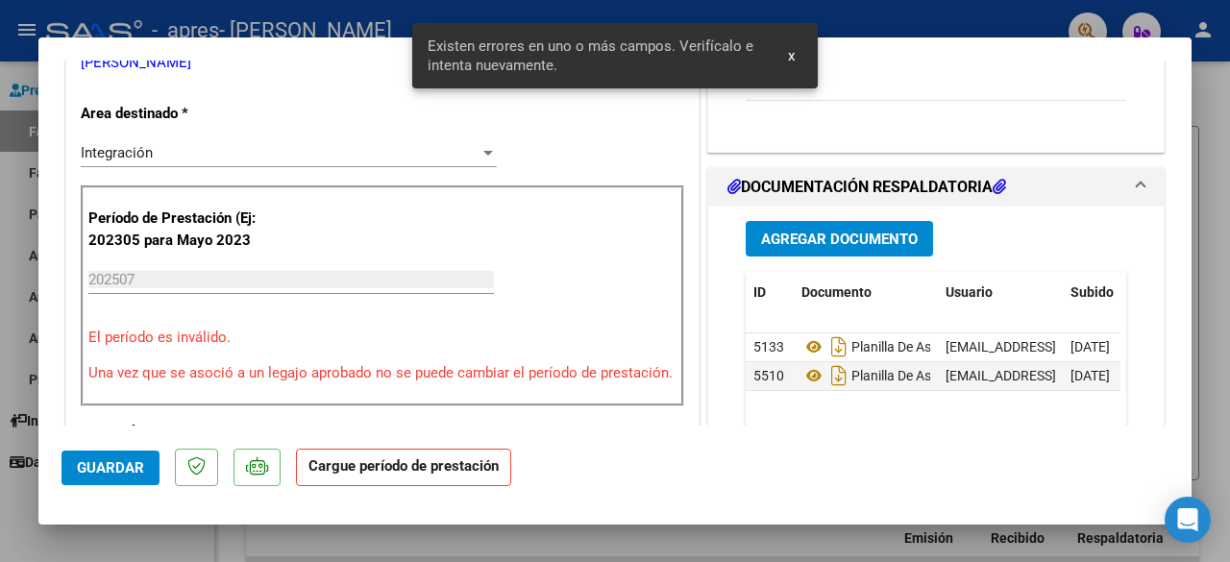
scroll to position [379, 0]
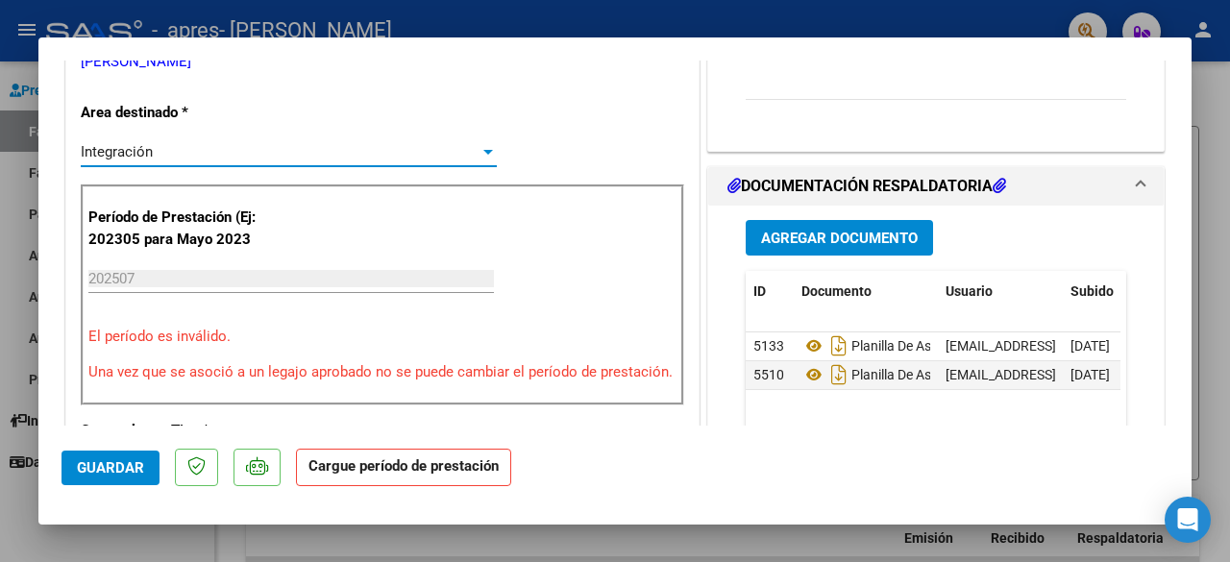
click at [458, 153] on div "Integración" at bounding box center [280, 151] width 399 height 17
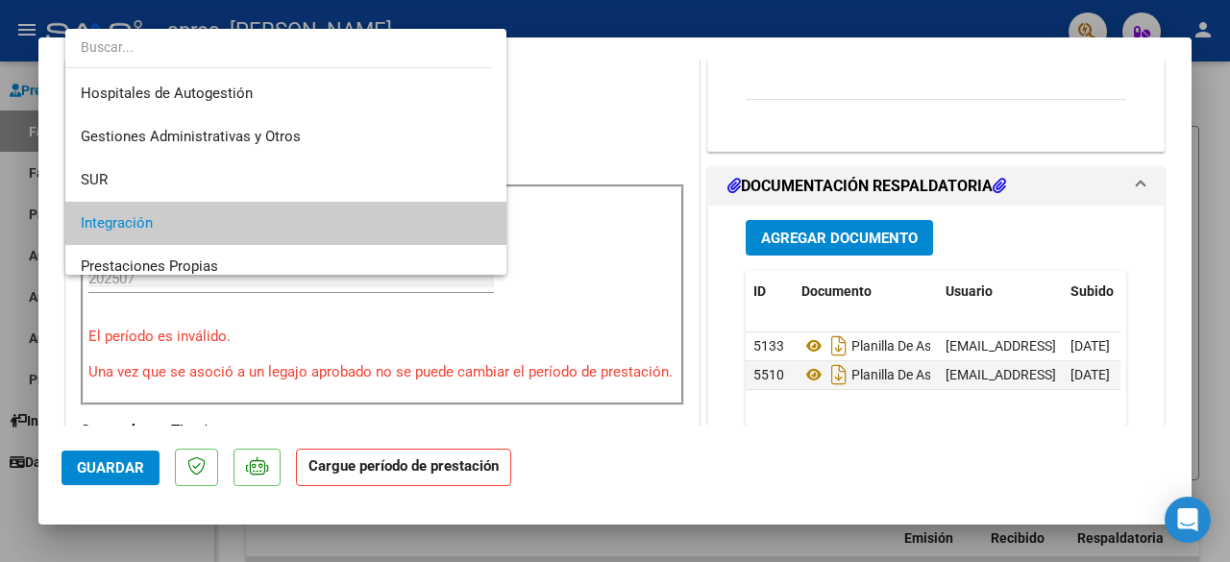
scroll to position [71, 0]
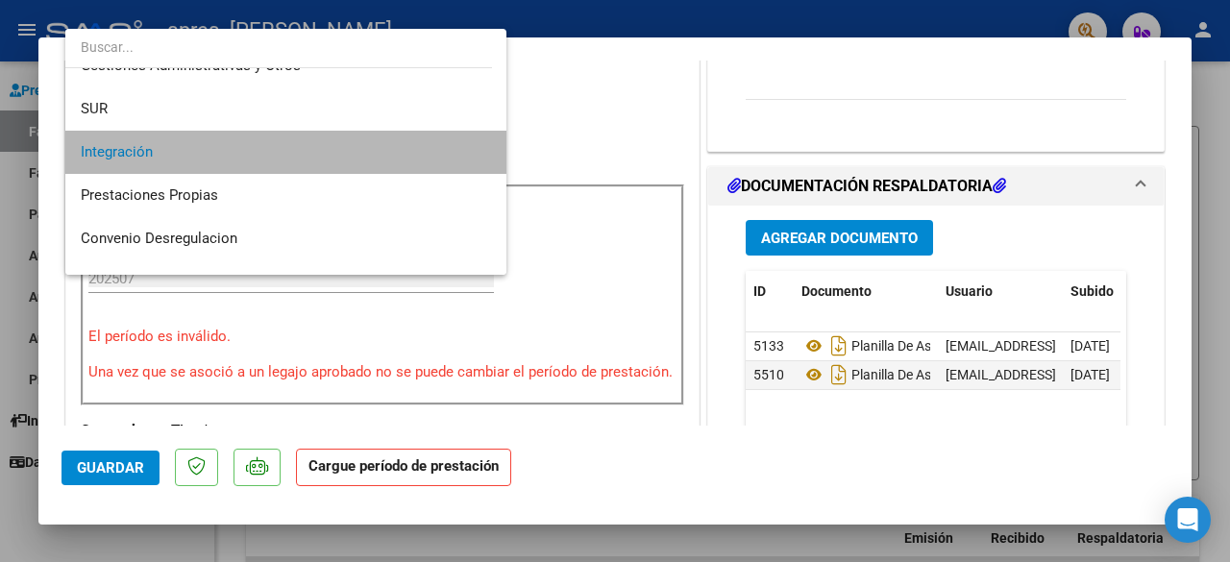
click at [408, 153] on span "Integración" at bounding box center [286, 152] width 411 height 43
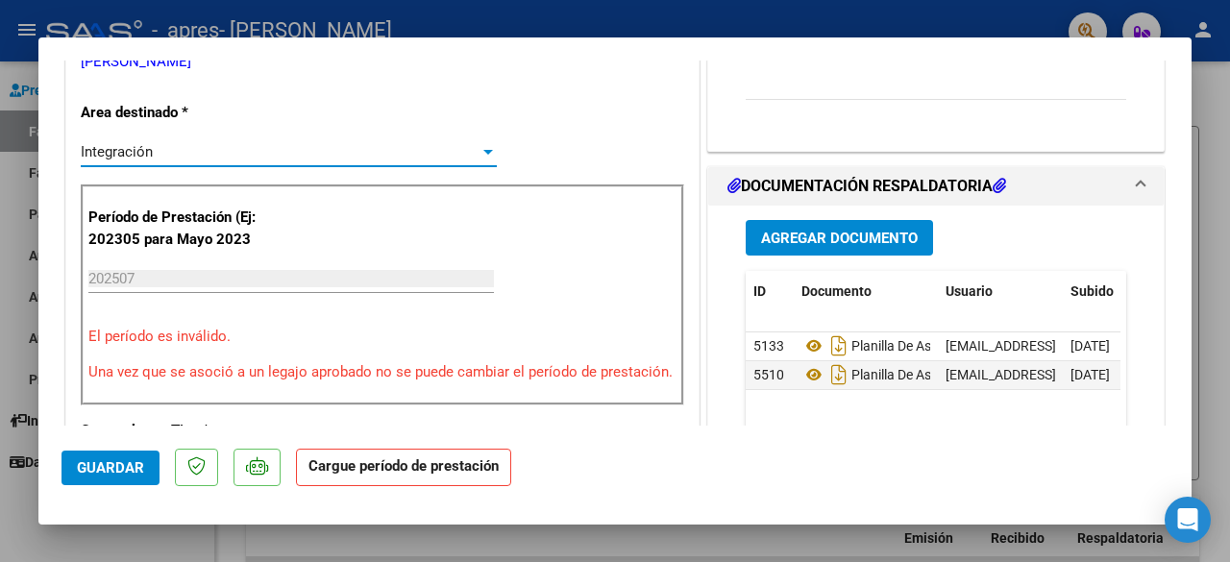
click at [255, 282] on input "202507" at bounding box center [291, 278] width 406 height 17
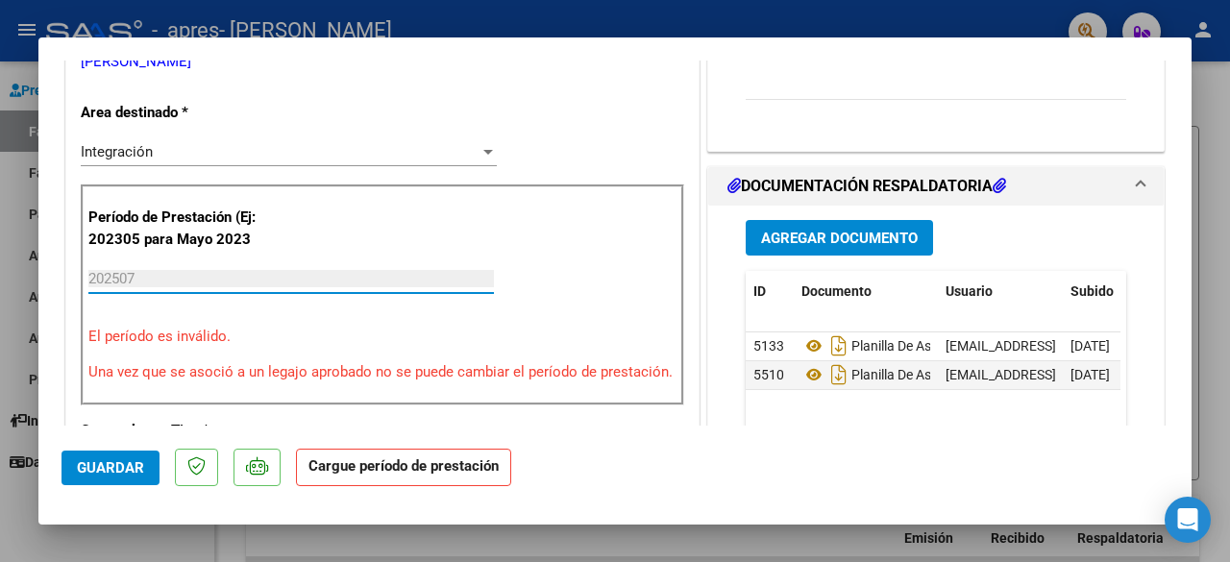
click at [255, 282] on input "202507" at bounding box center [291, 278] width 406 height 17
click at [215, 265] on div "202507 Ingrese el Período de Prestación como indica el ejemplo" at bounding box center [291, 278] width 406 height 29
click at [147, 264] on div "202507 Ingrese el Período de Prestación como indica el ejemplo" at bounding box center [291, 278] width 406 height 29
drag, startPoint x: 115, startPoint y: 277, endPoint x: 152, endPoint y: 276, distance: 36.5
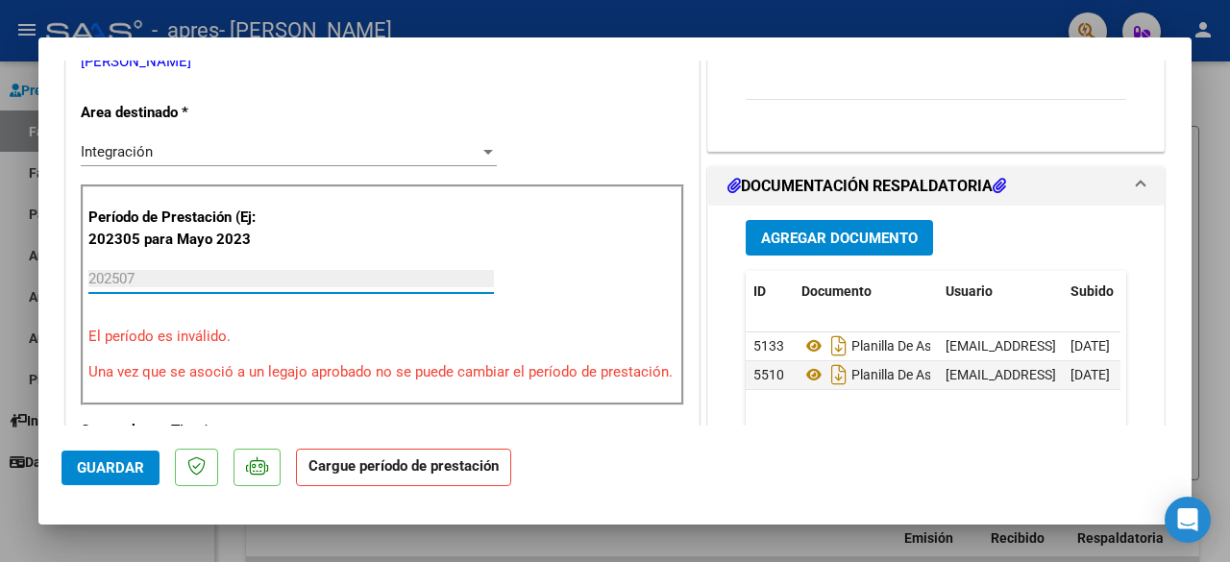
click at [152, 276] on input "202507" at bounding box center [291, 278] width 406 height 17
click at [1229, 257] on div at bounding box center [615, 281] width 1230 height 562
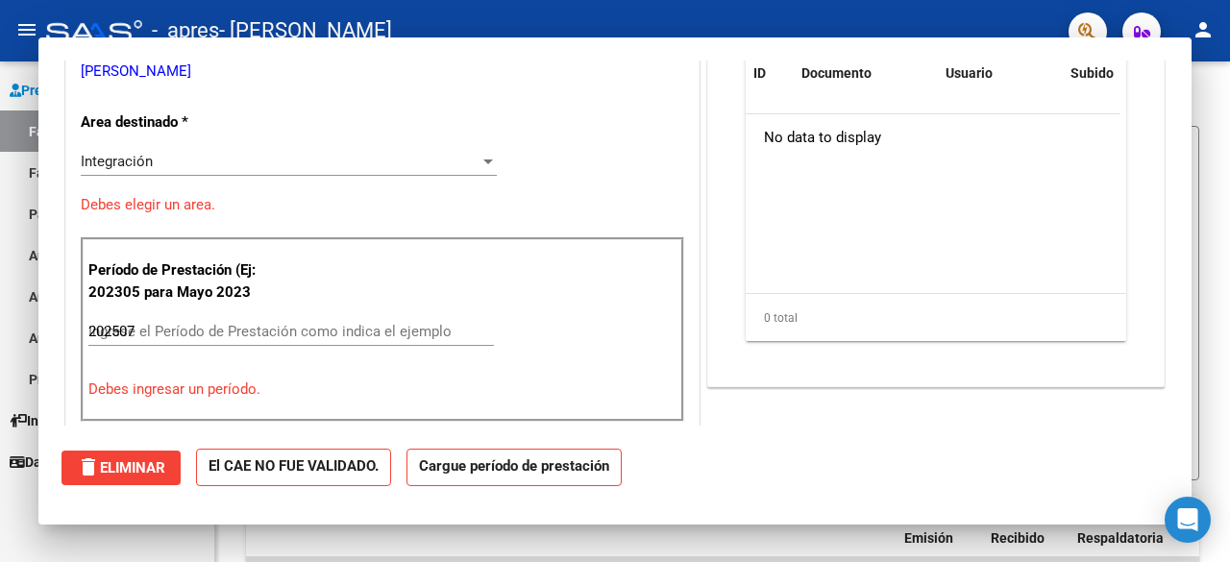
type input "$ 0,00"
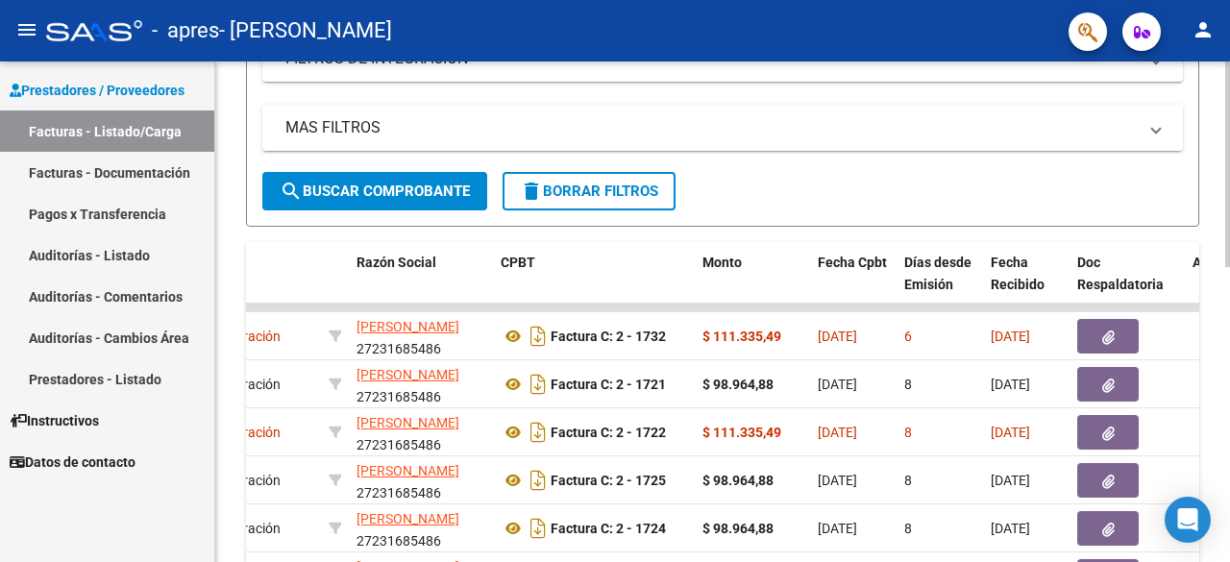
scroll to position [356, 0]
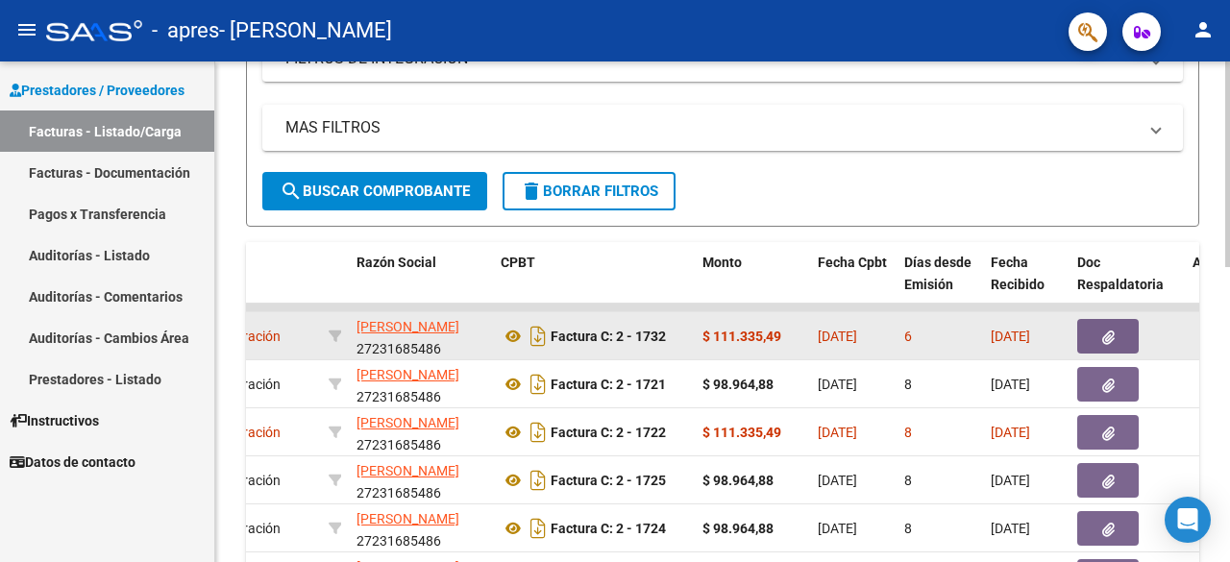
click at [758, 322] on datatable-body-cell "$ 111.335,49" at bounding box center [752, 335] width 115 height 47
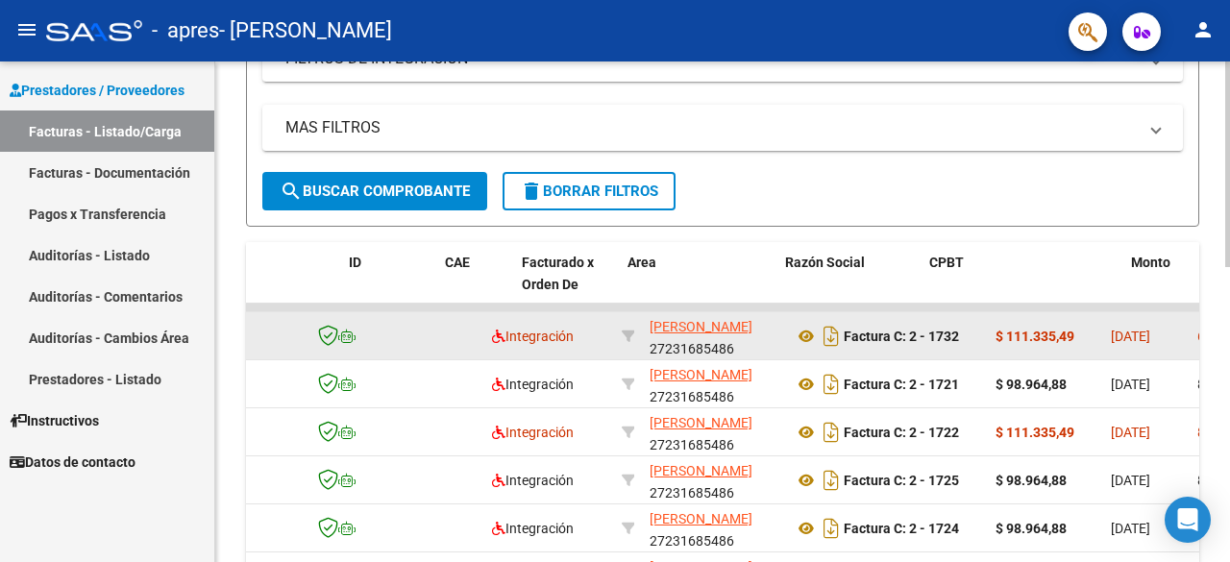
scroll to position [0, 0]
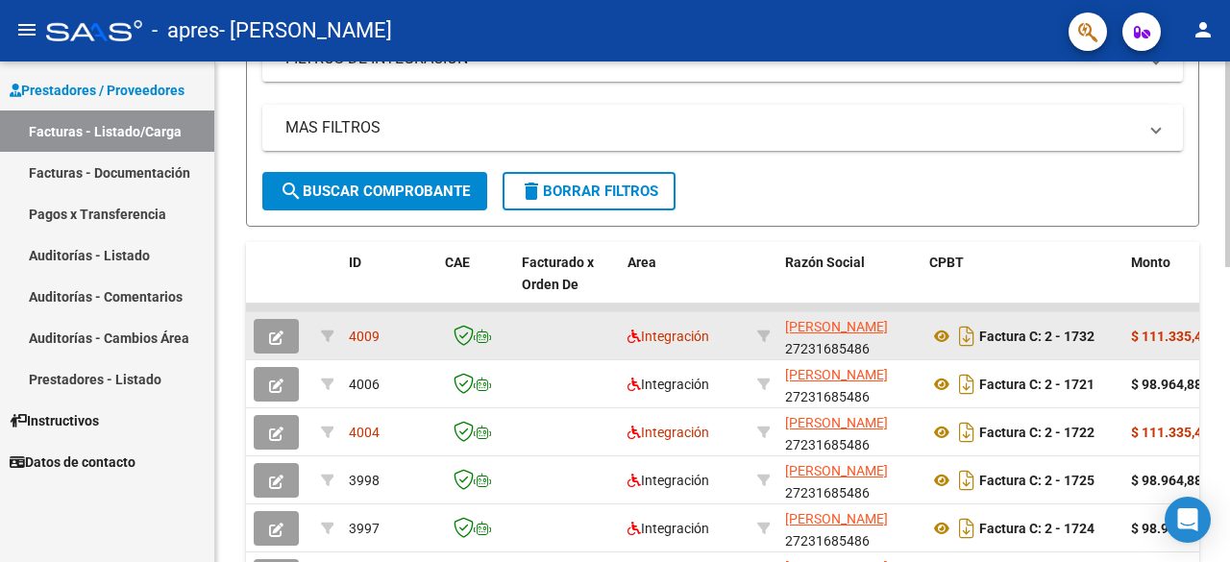
click at [269, 331] on icon "button" at bounding box center [276, 338] width 14 height 14
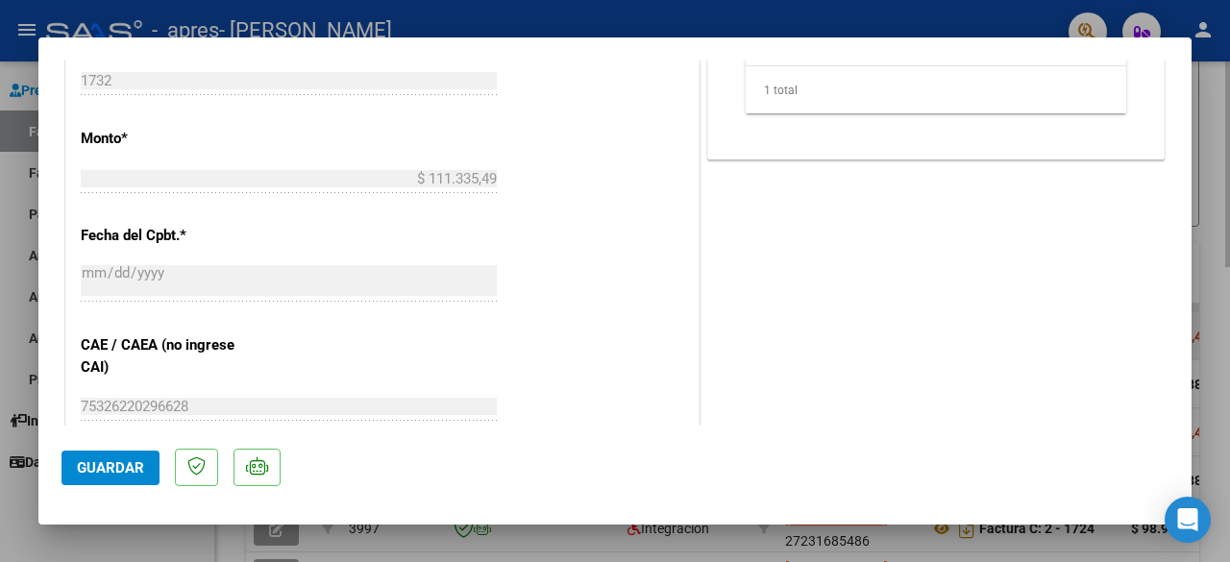
scroll to position [1302, 0]
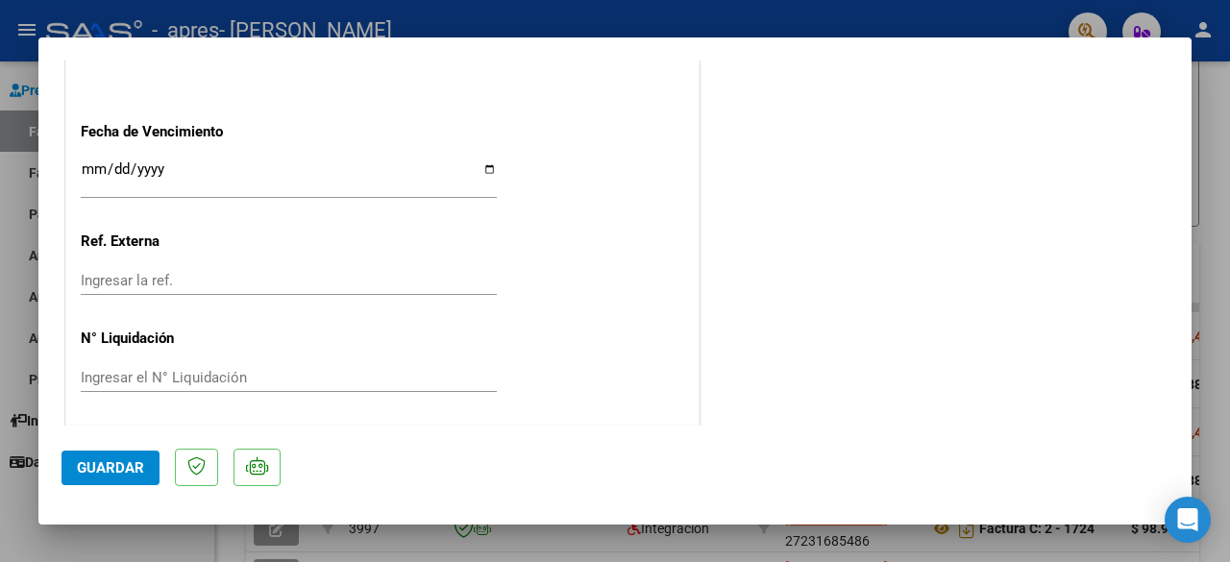
click at [1220, 249] on div at bounding box center [615, 281] width 1230 height 562
type input "$ 0,00"
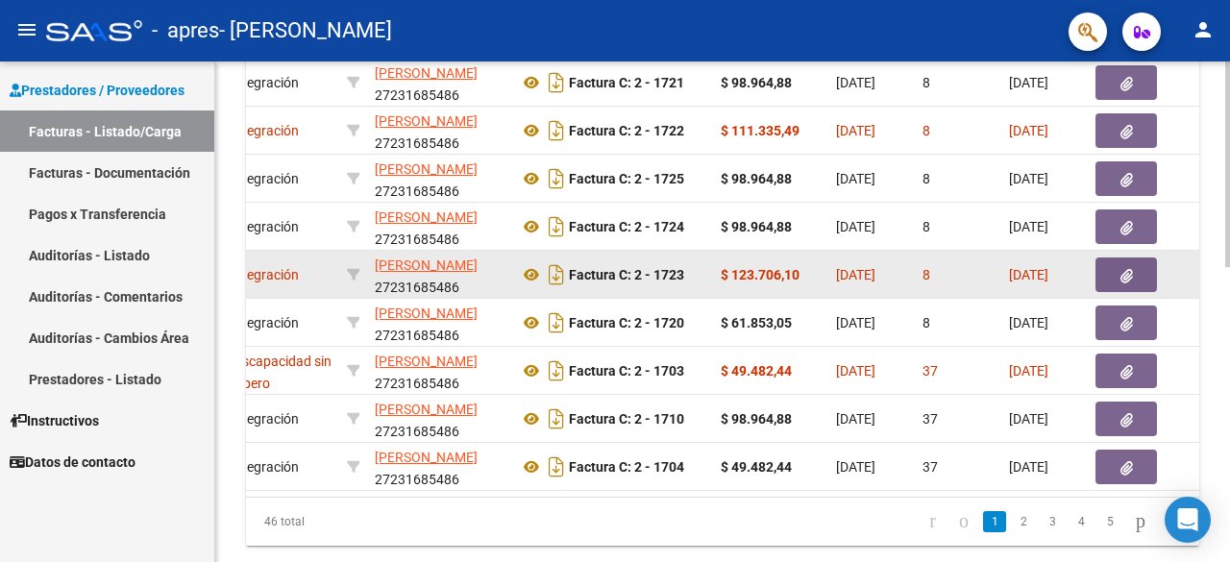
scroll to position [0, 0]
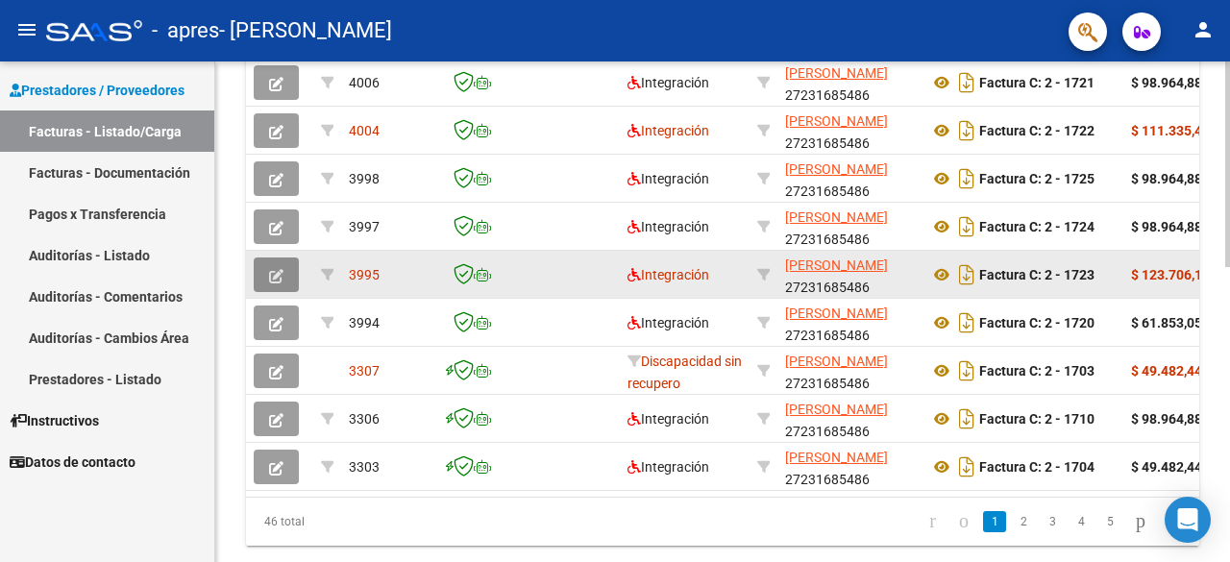
click at [267, 276] on button "button" at bounding box center [276, 275] width 45 height 35
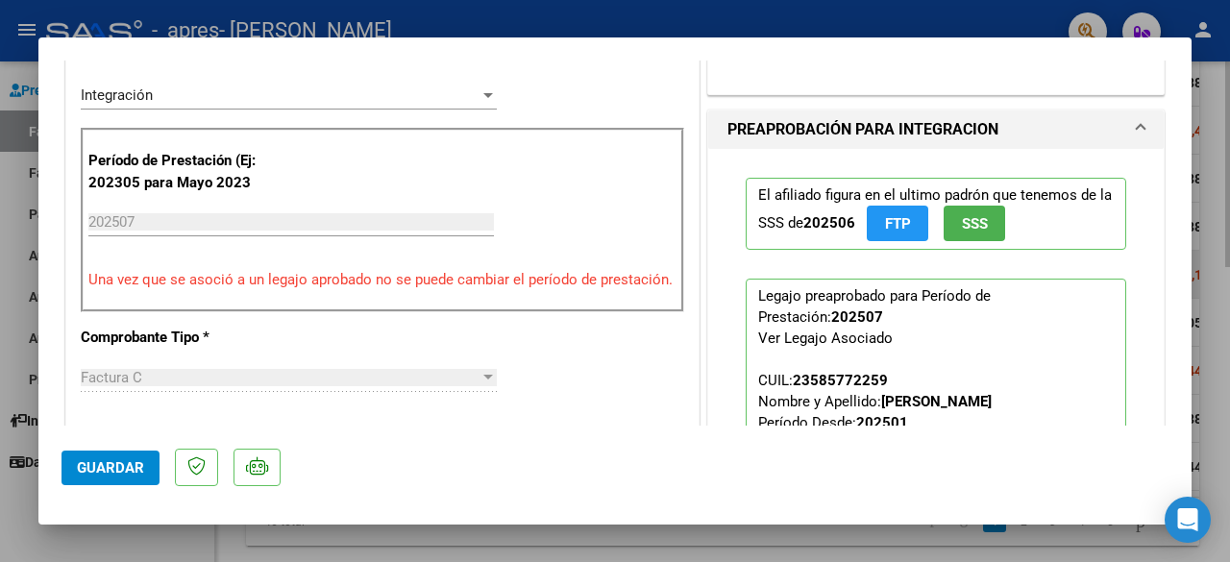
scroll to position [433, 0]
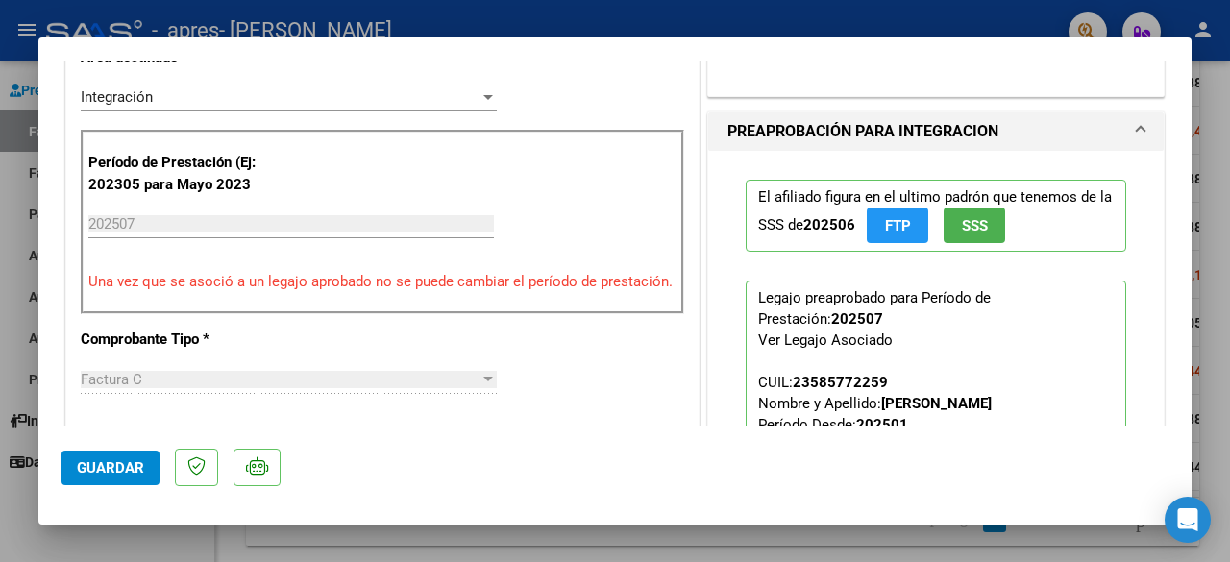
click at [1229, 134] on div at bounding box center [615, 281] width 1230 height 562
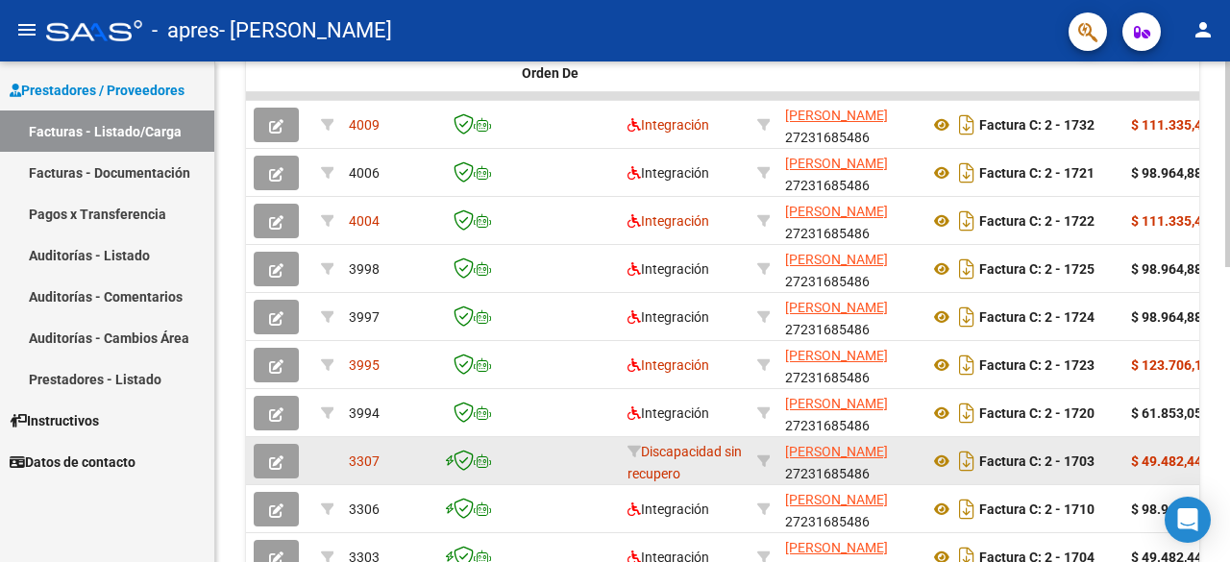
scroll to position [561, 0]
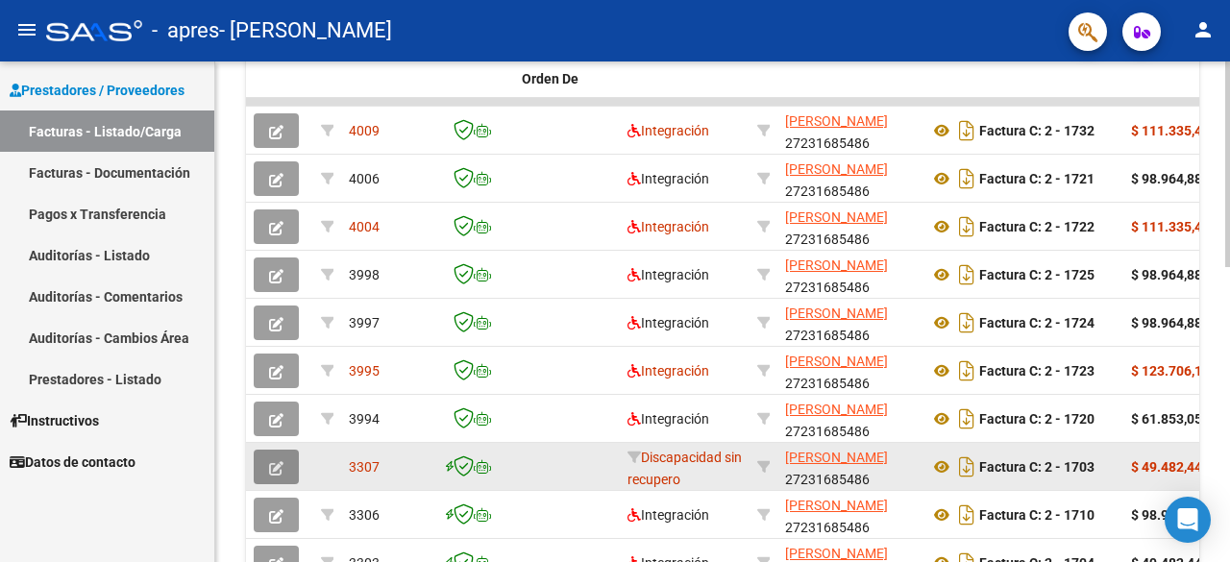
click at [264, 474] on button "button" at bounding box center [276, 467] width 45 height 35
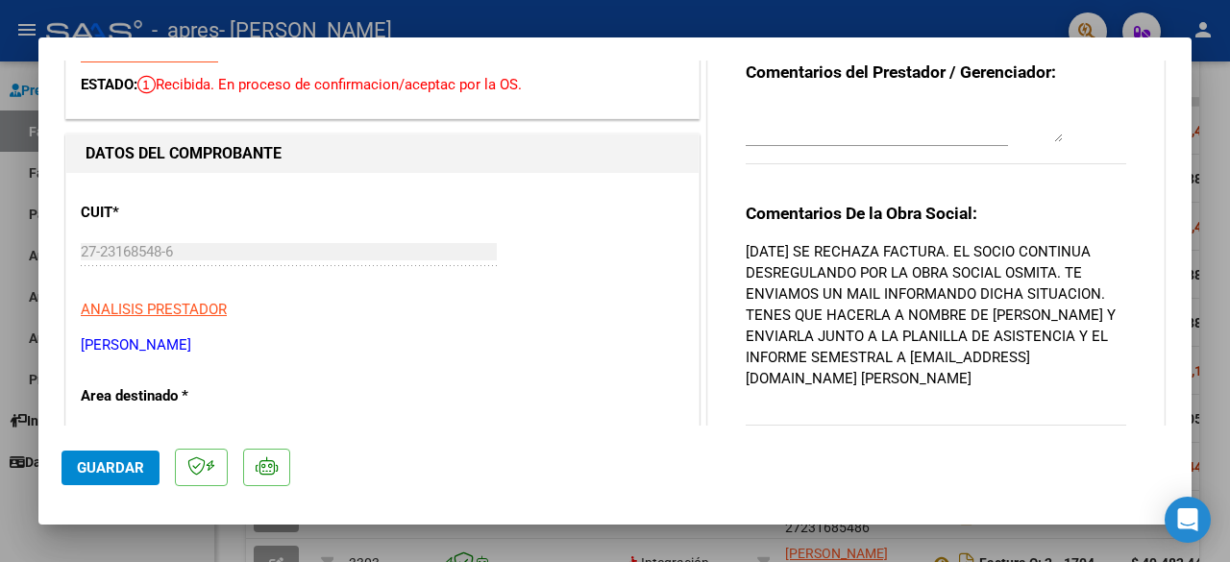
scroll to position [96, 0]
click at [1229, 309] on div at bounding box center [615, 281] width 1230 height 562
type input "$ 0,00"
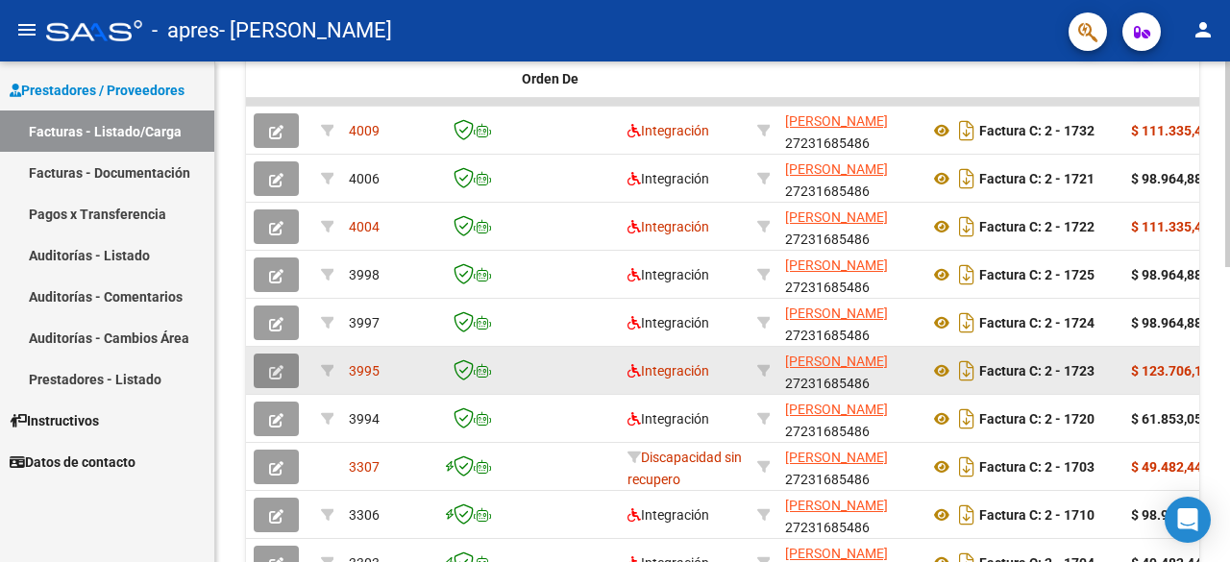
click at [271, 365] on icon "button" at bounding box center [276, 372] width 14 height 14
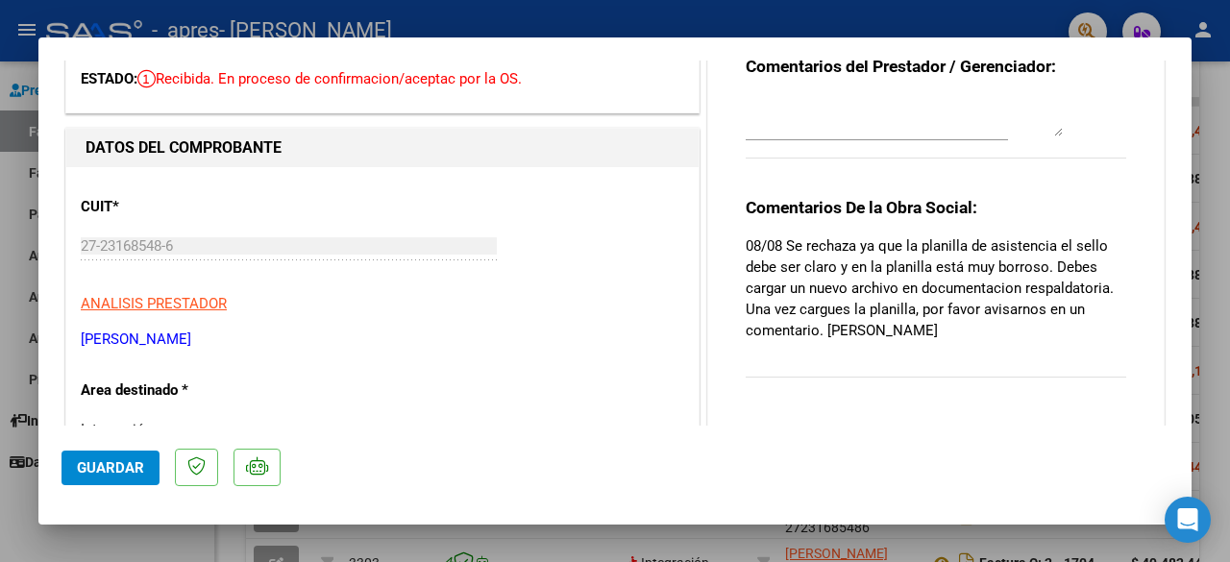
scroll to position [97, 0]
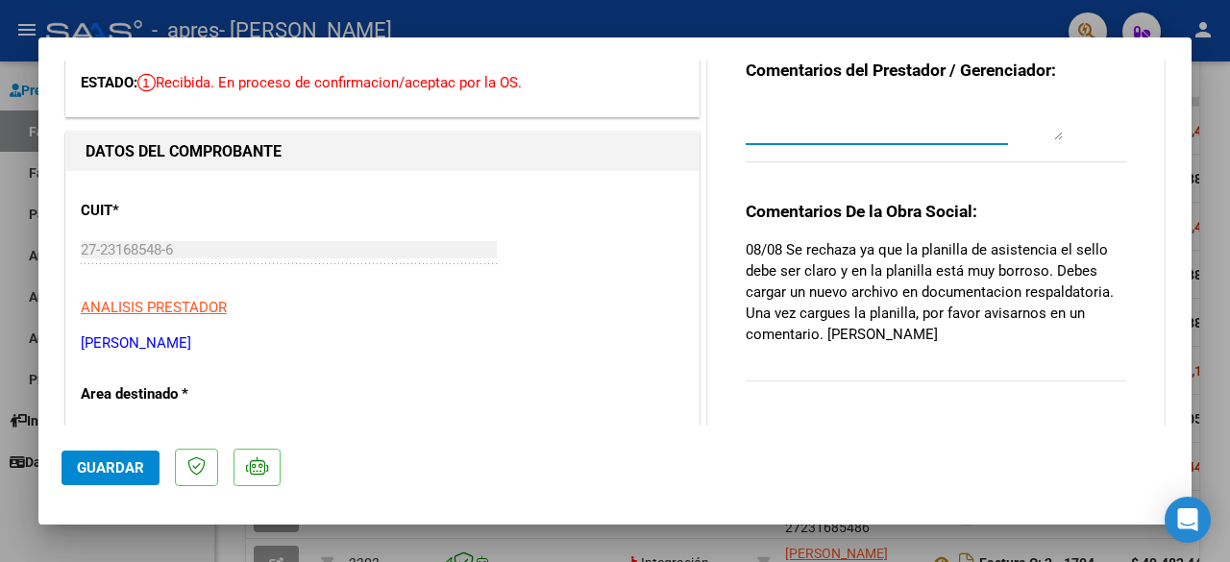
click at [889, 125] on textarea at bounding box center [904, 121] width 317 height 38
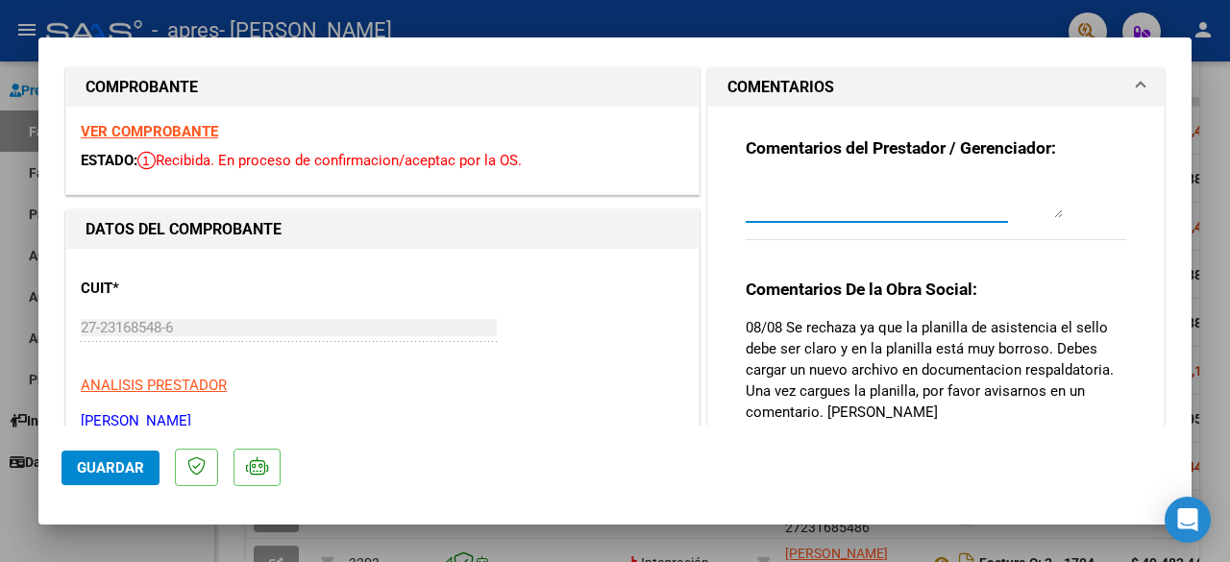
scroll to position [18, 0]
click at [1051, 213] on textarea at bounding box center [904, 200] width 317 height 38
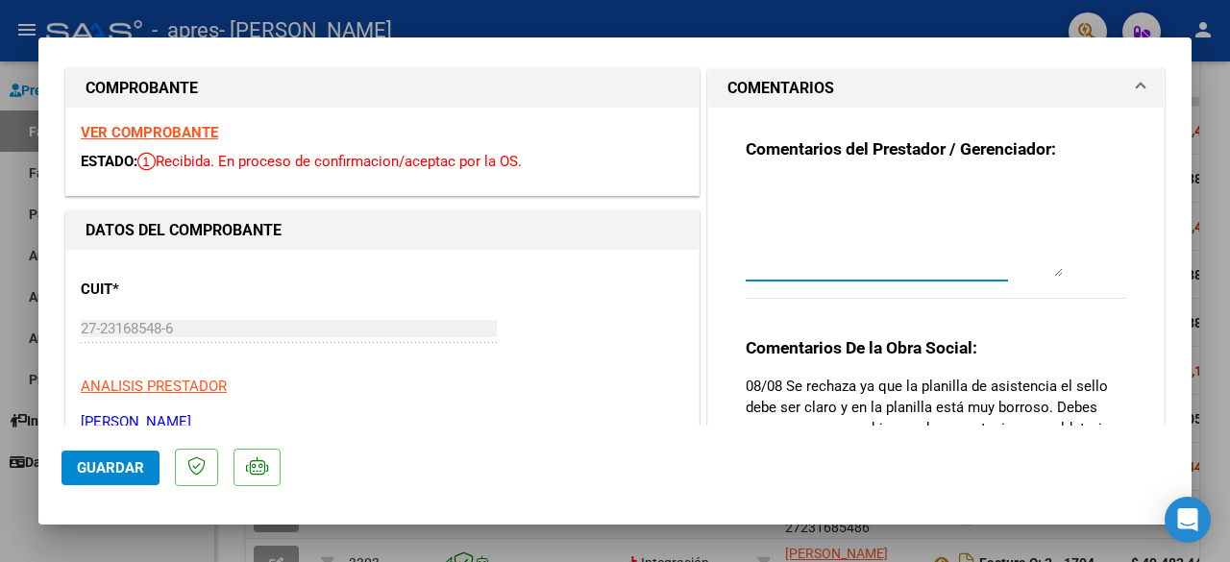
drag, startPoint x: 1051, startPoint y: 213, endPoint x: 1059, endPoint y: 274, distance: 61.2
click at [1059, 274] on div "Comentarios del Prestador / Gerenciador:" at bounding box center [936, 229] width 381 height 182
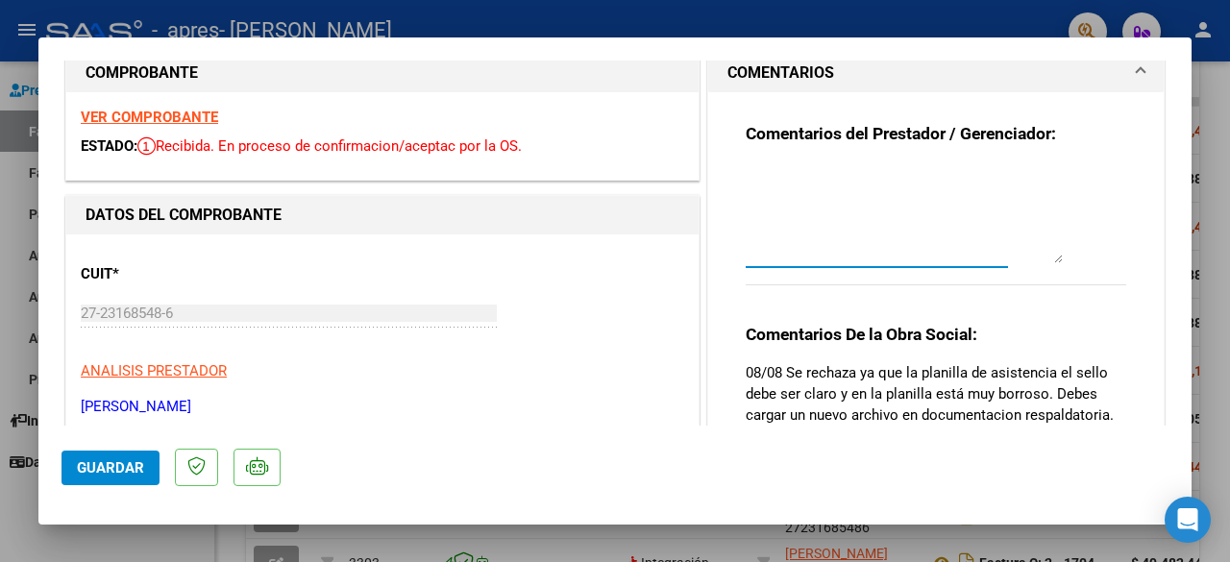
scroll to position [105, 0]
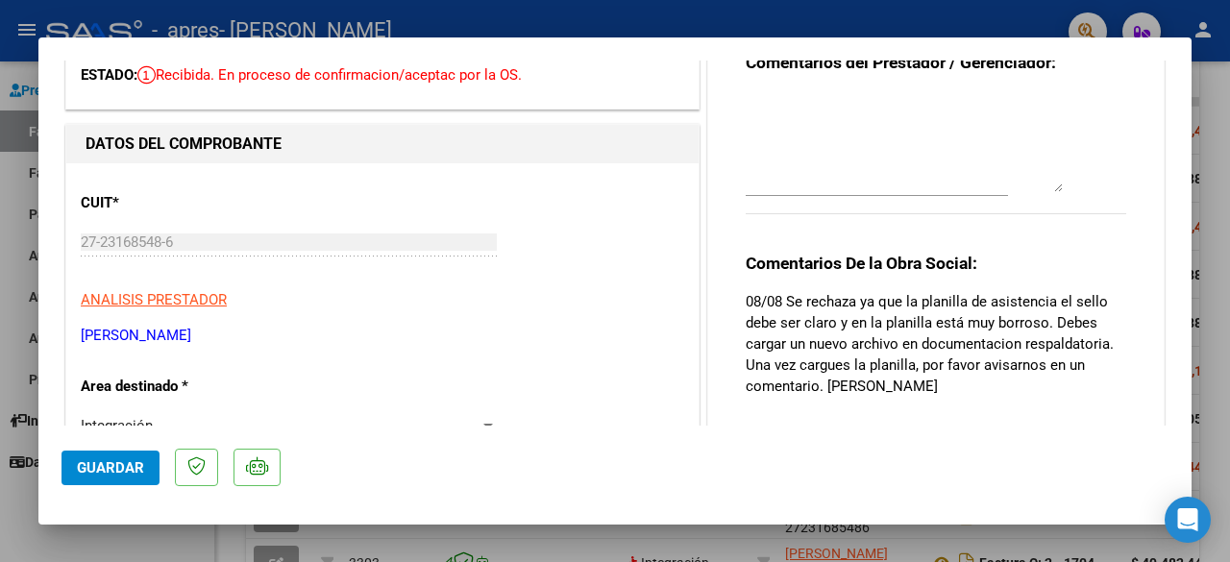
drag, startPoint x: 1053, startPoint y: 193, endPoint x: 1053, endPoint y: 168, distance: 25.0
click at [1053, 168] on div at bounding box center [904, 143] width 317 height 106
click at [864, 144] on textarea at bounding box center [904, 143] width 317 height 98
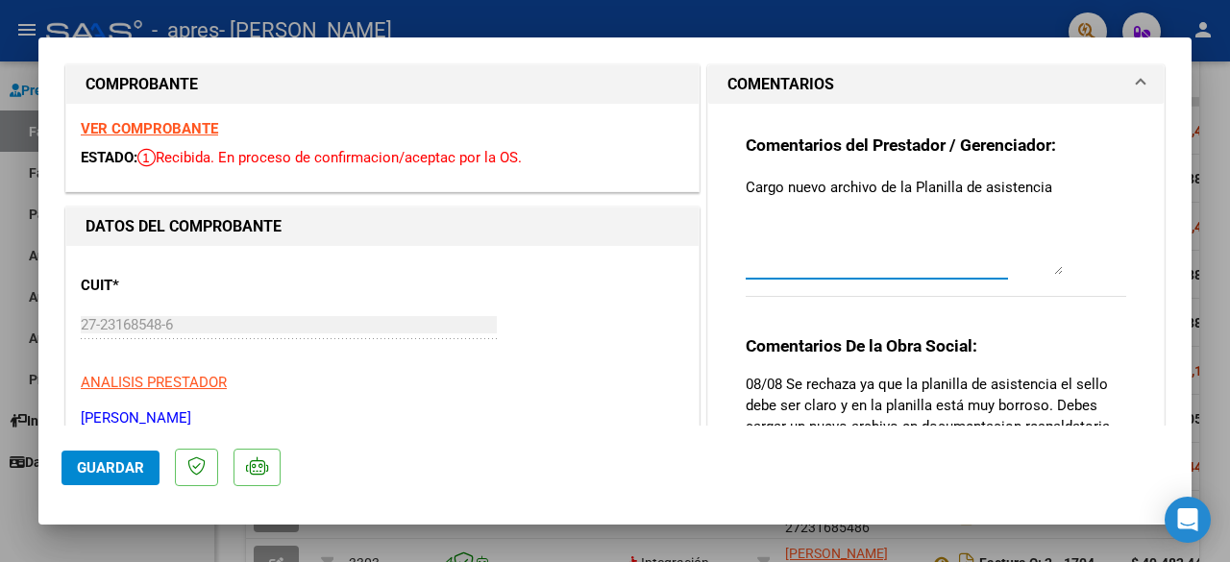
scroll to position [0, 0]
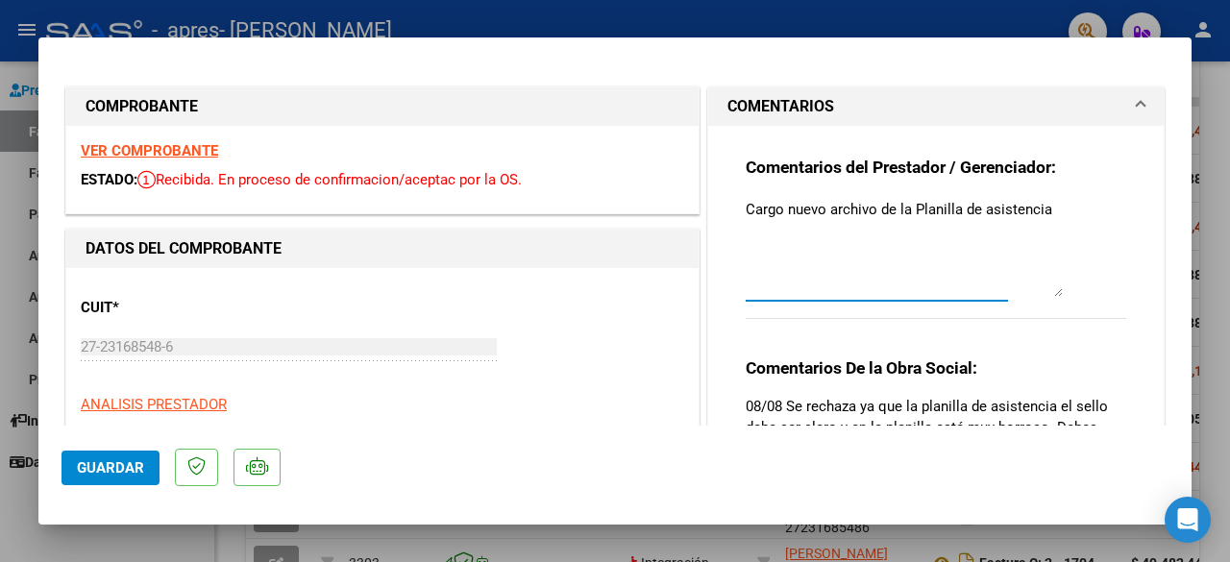
click at [909, 205] on textarea "Cargo nuevo archivo de la Planilla de asistencia" at bounding box center [904, 248] width 317 height 98
type textarea "Cargo nuevo archivo de la planilla de asistencia"
click at [87, 468] on span "Guardar" at bounding box center [110, 467] width 67 height 17
click at [1224, 197] on div at bounding box center [615, 281] width 1230 height 562
type input "$ 0,00"
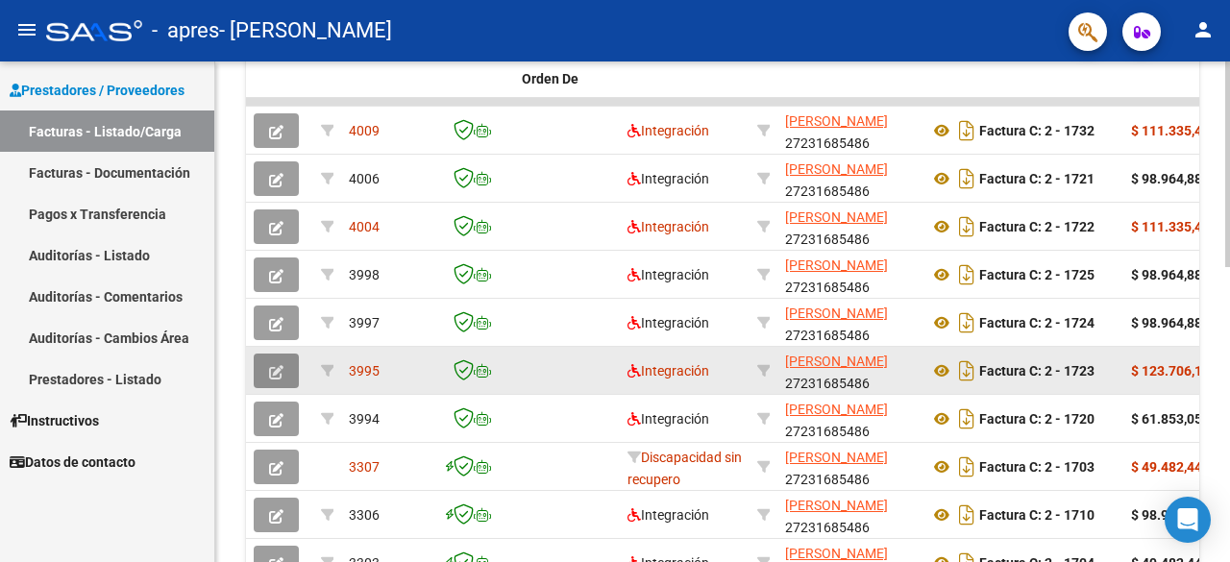
click at [269, 376] on icon "button" at bounding box center [276, 372] width 14 height 14
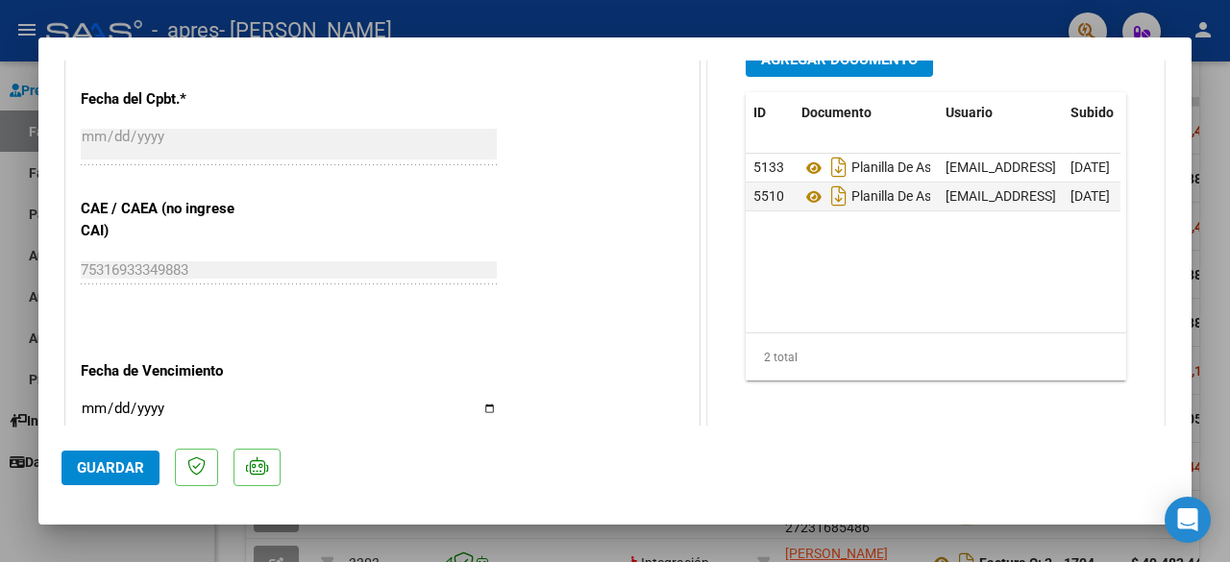
scroll to position [1064, 0]
click at [1229, 169] on div at bounding box center [615, 281] width 1230 height 562
type input "$ 0,00"
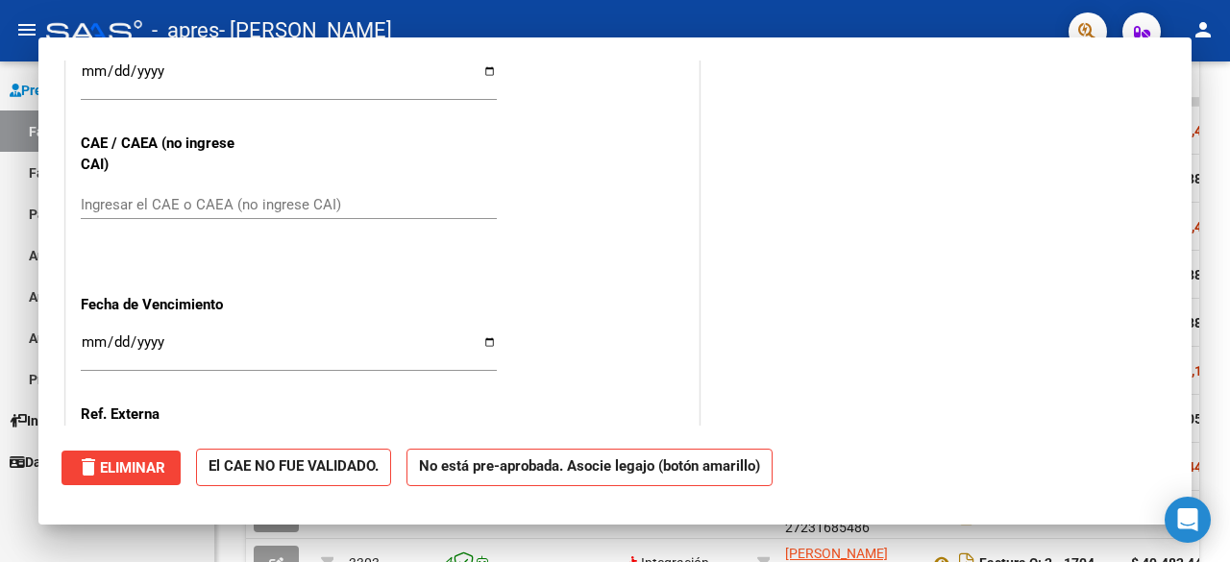
scroll to position [1000, 0]
